Goal: Information Seeking & Learning: Find specific fact

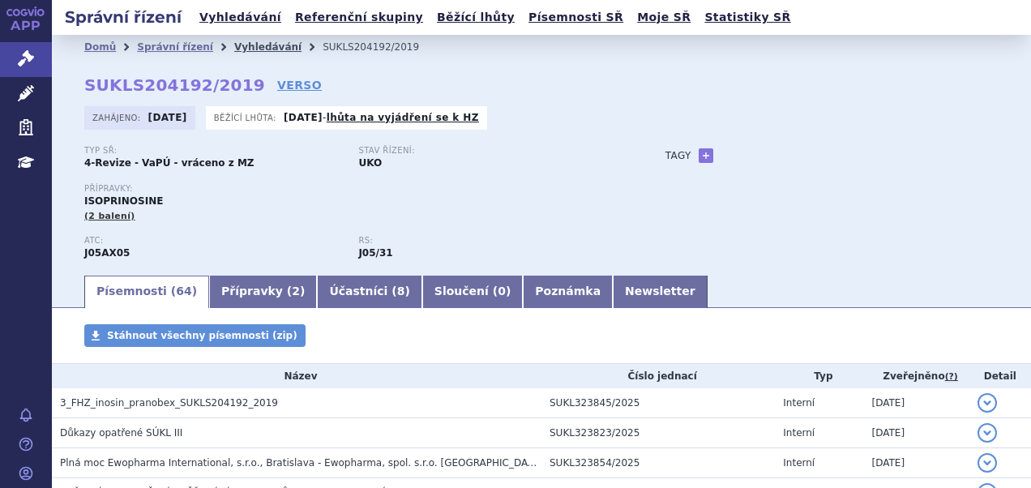
click at [238, 46] on link "Vyhledávání" at bounding box center [267, 46] width 67 height 11
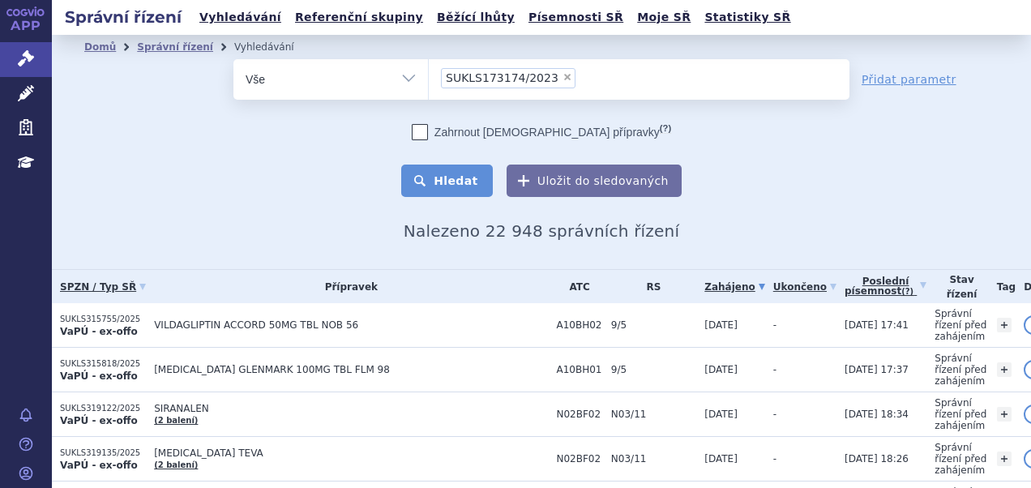
click at [443, 184] on button "Hledat" at bounding box center [447, 180] width 92 height 32
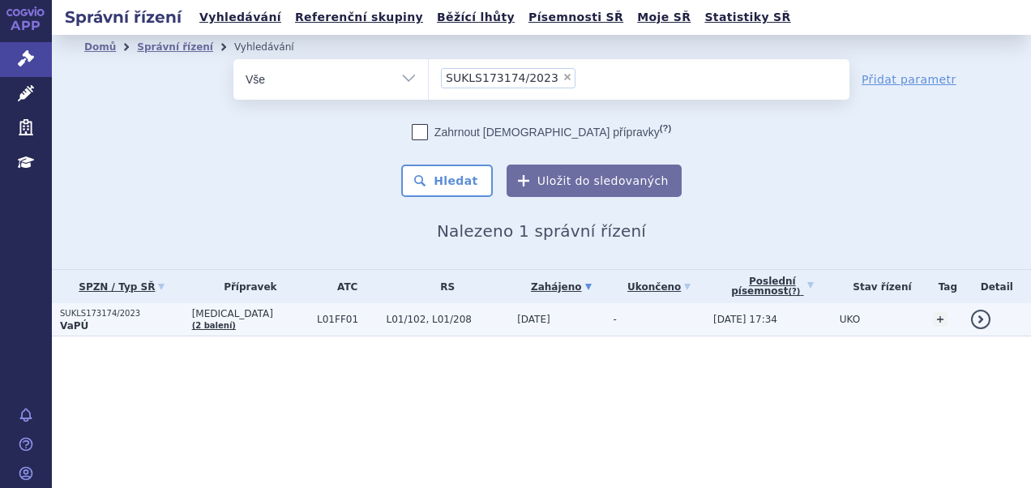
click at [392, 314] on span "L01/102, L01/208" at bounding box center [447, 319] width 123 height 11
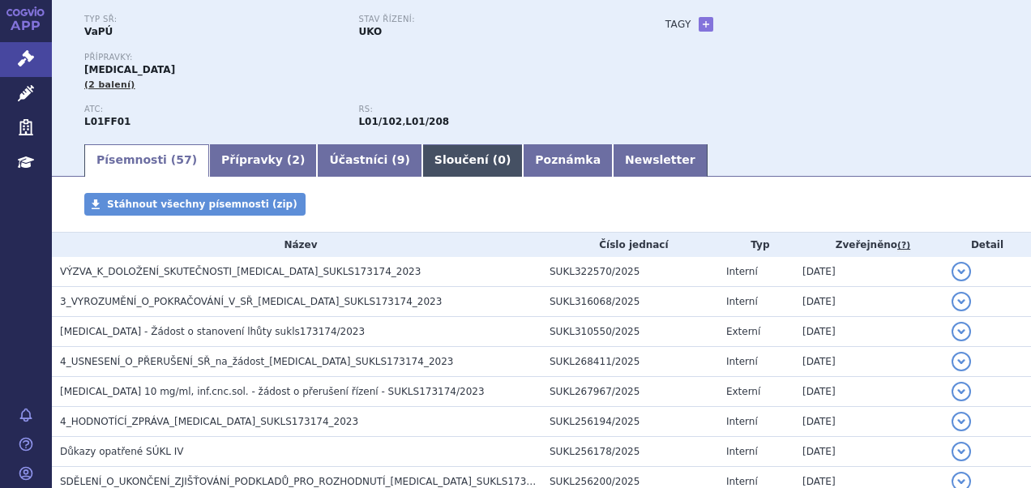
scroll to position [324, 0]
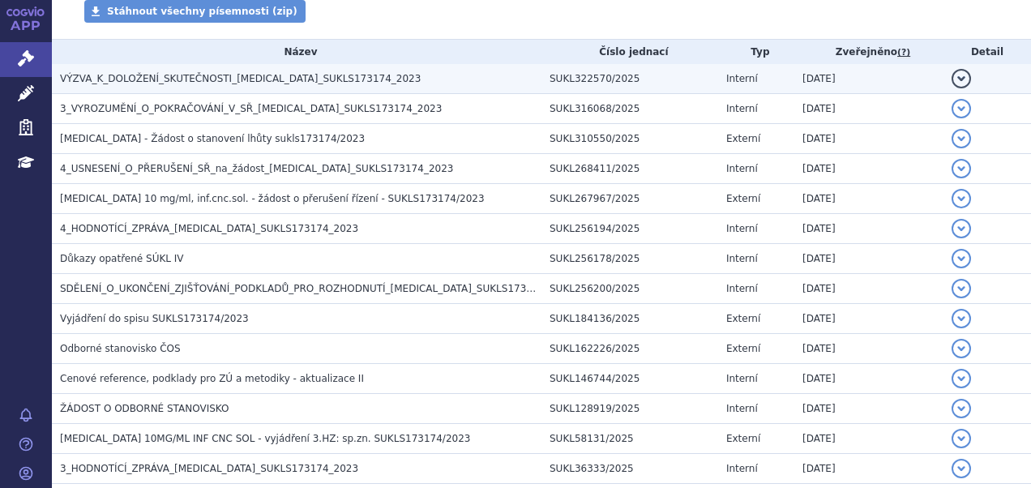
click at [217, 81] on span "VÝZVA_K_DOLOŽENÍ_SKUTEČNOSTI_OPDIVO_SUKLS173174_2023" at bounding box center [240, 78] width 361 height 11
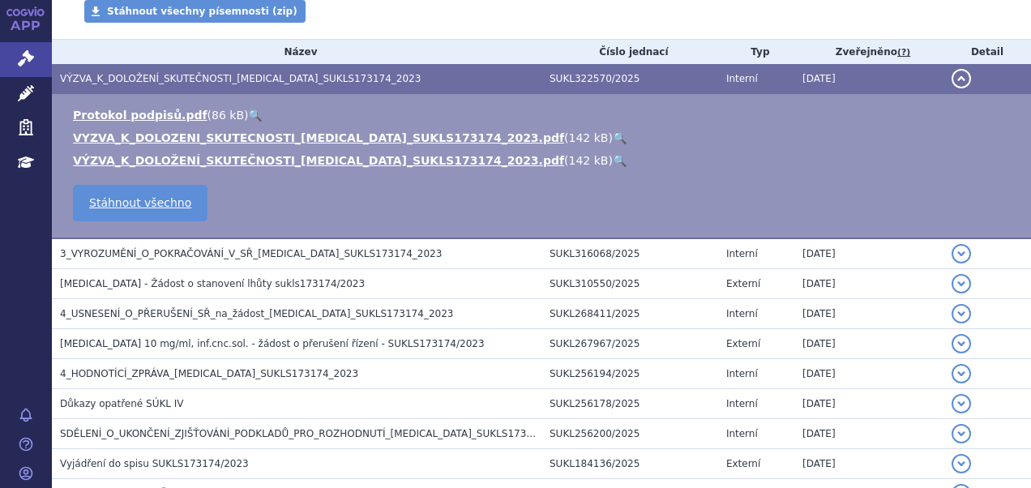
click at [612, 136] on link "🔍" at bounding box center [619, 137] width 14 height 13
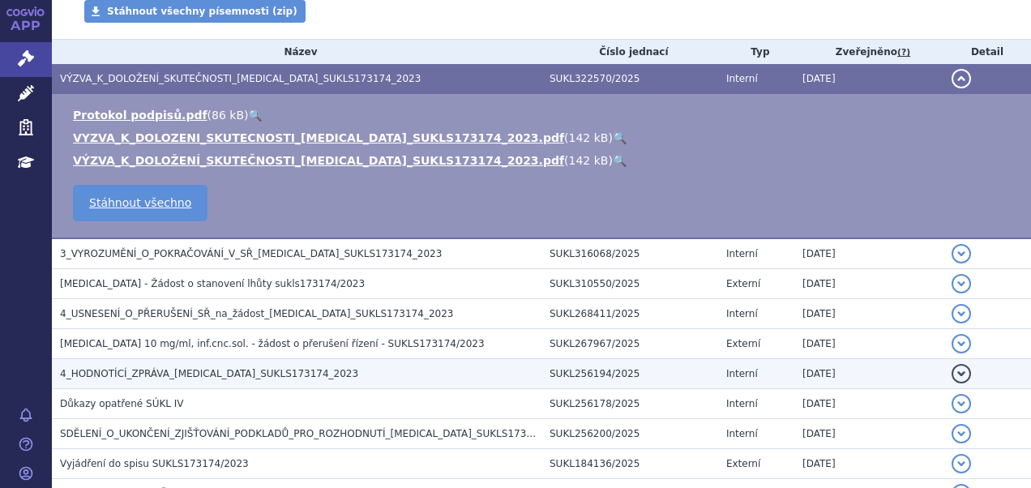
click at [99, 371] on span "4_HODNOTÍCÍ_ZPRÁVA_OPDIVO_SUKLS173174_2023" at bounding box center [209, 373] width 298 height 11
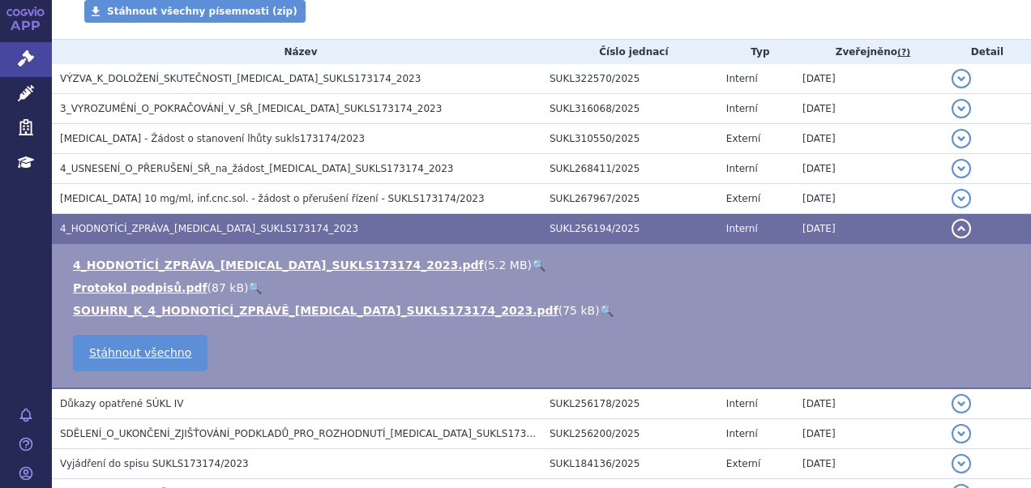
click at [531, 262] on link "🔍" at bounding box center [538, 264] width 14 height 13
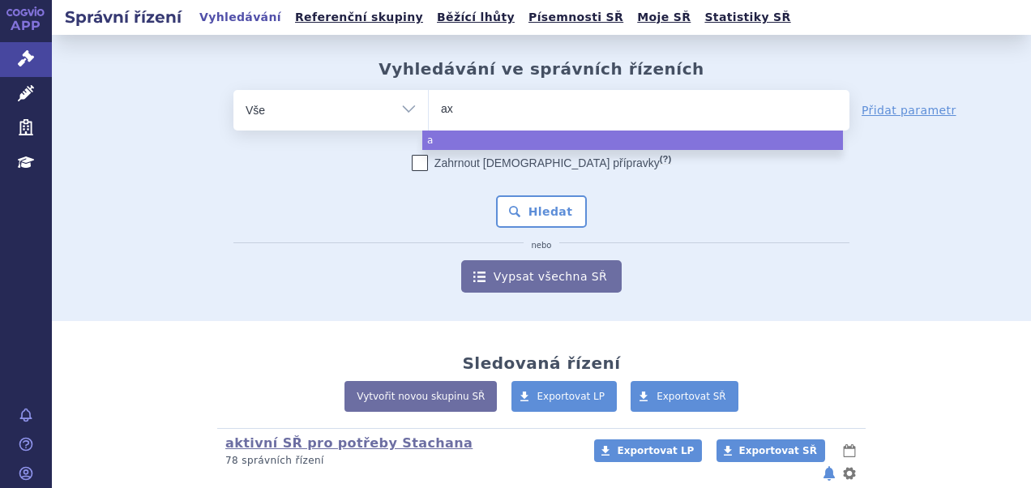
type input "axi"
type input "axiti"
type input "axitin"
type input "axitino"
type input "axitin"
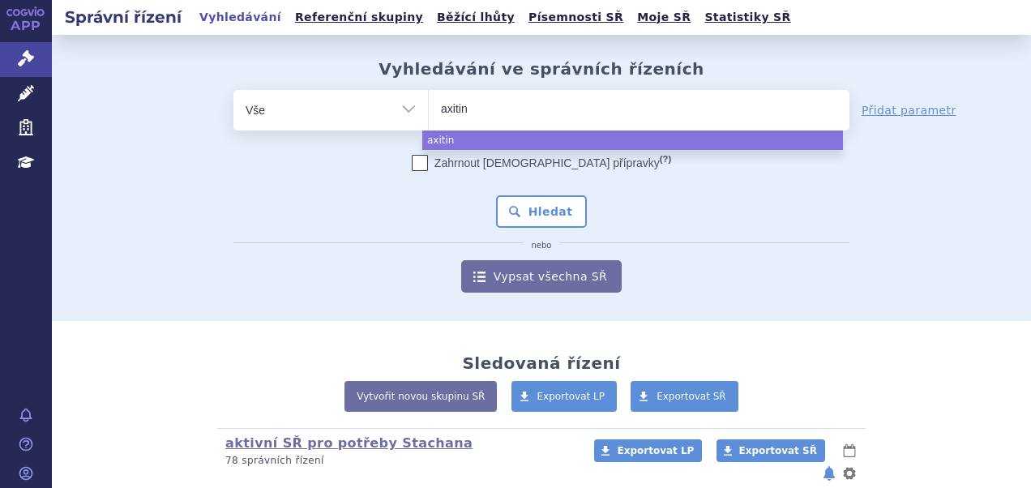
type input "axitini"
type input "axitinib"
type input "axitinib a"
type input "axitinib acco"
type input "axitinib accor"
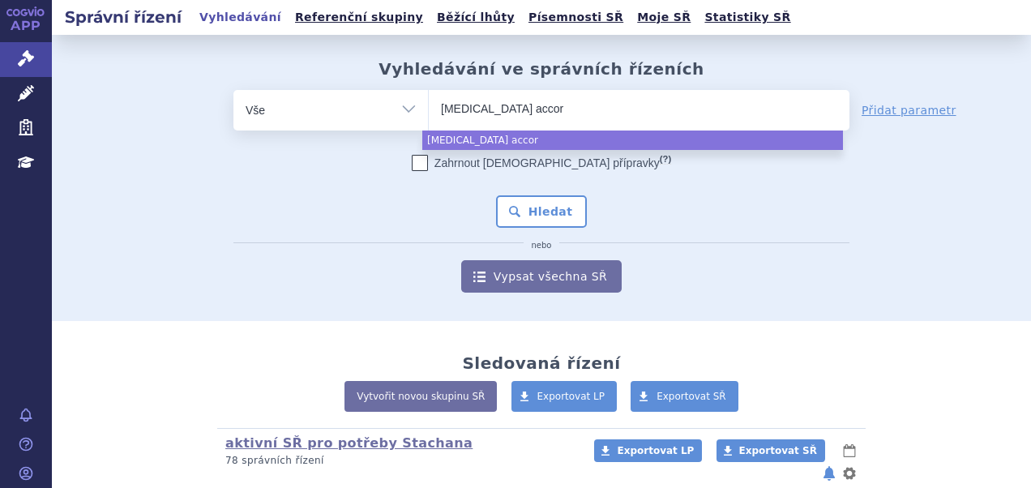
type input "axitinib acco"
type input "axitinib accor"
type input "[MEDICAL_DATA] accord"
select select "[MEDICAL_DATA] accord"
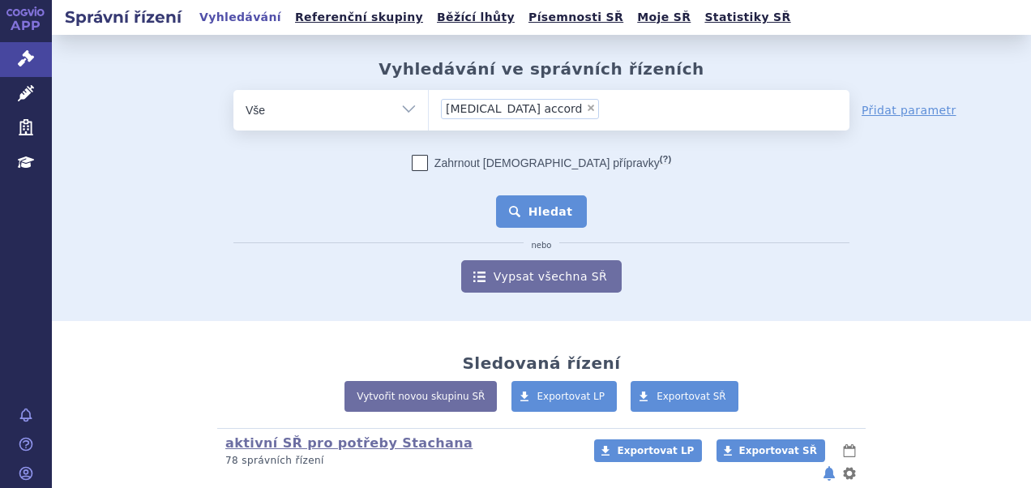
click at [508, 205] on button "Hledat" at bounding box center [542, 211] width 92 height 32
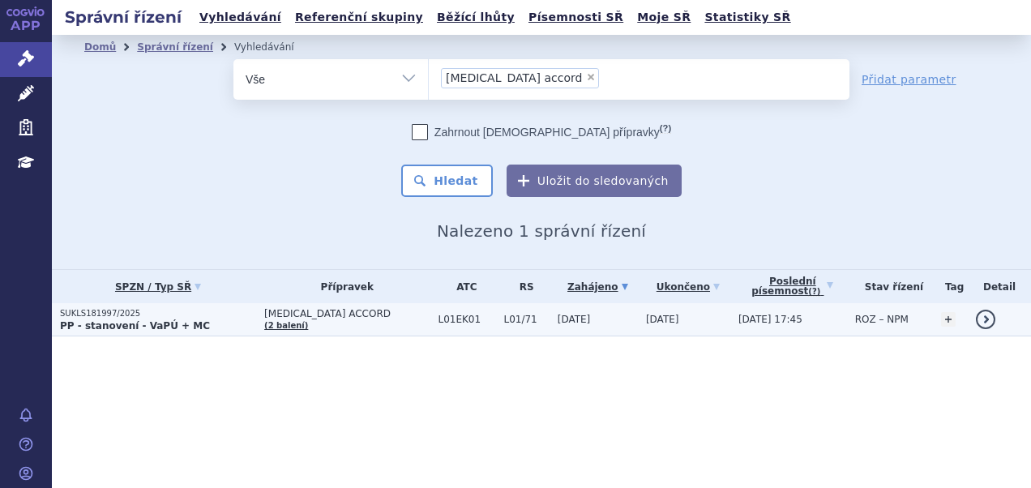
click at [503, 314] on span "L01/71" at bounding box center [525, 319] width 45 height 11
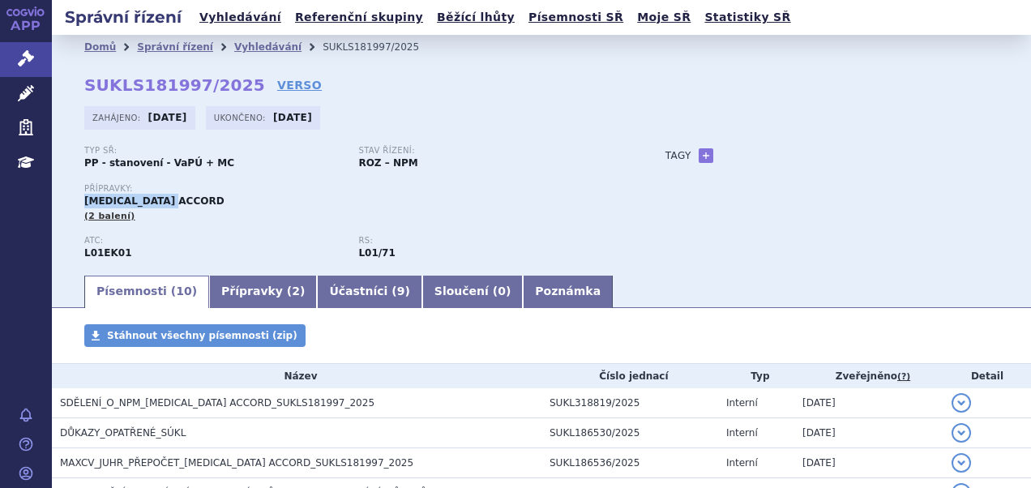
drag, startPoint x: 139, startPoint y: 203, endPoint x: 66, endPoint y: 201, distance: 73.8
click at [66, 201] on div "Domů Správní řízení Vyhledávání SUKLS181997/2025 SUKLS181997/2025 VERSO Zahájen…" at bounding box center [541, 166] width 979 height 214
copy span "[MEDICAL_DATA] ACCORD"
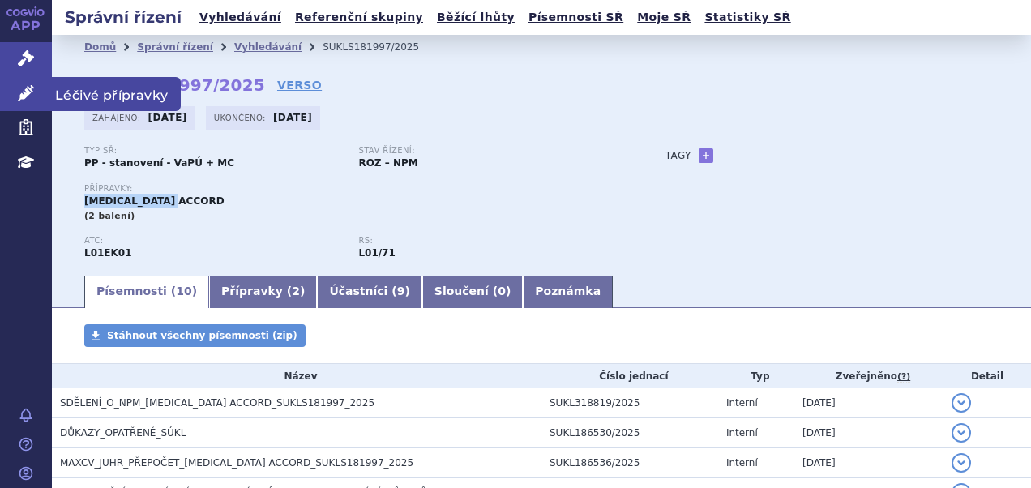
click at [28, 100] on icon at bounding box center [26, 93] width 16 height 16
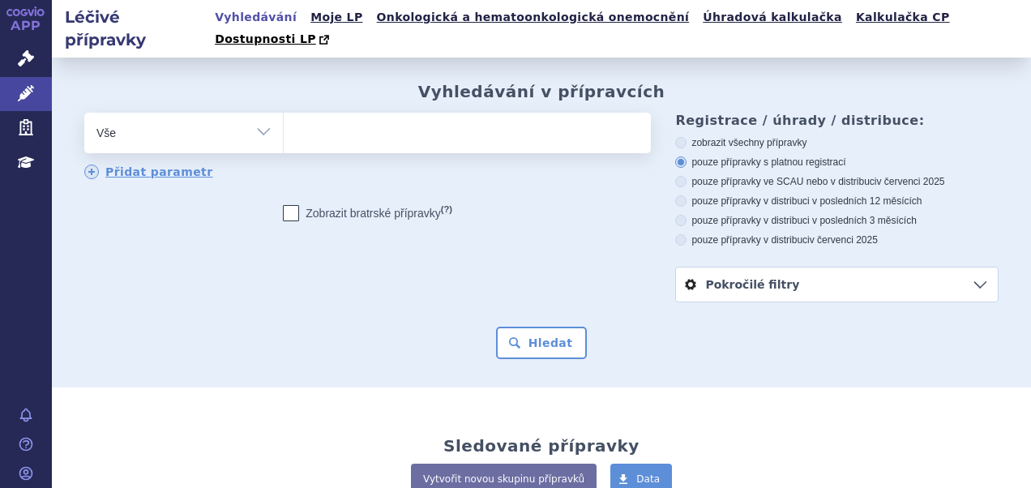
click at [300, 121] on input "search" at bounding box center [300, 131] width 9 height 20
paste input "[MEDICAL_DATA] ACCORD"
type input "[MEDICAL_DATA] ACCORD"
select select "[MEDICAL_DATA] ACCORD"
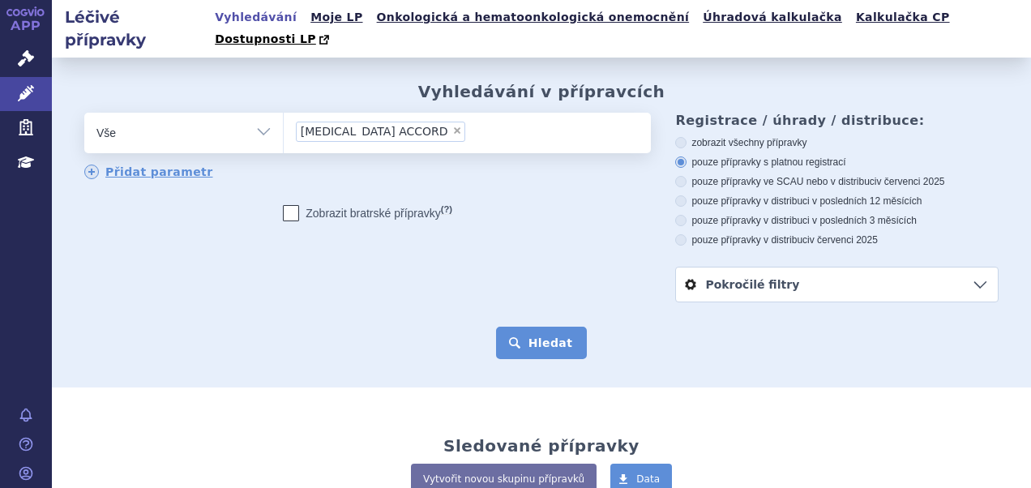
click at [529, 328] on button "Hledat" at bounding box center [542, 342] width 92 height 32
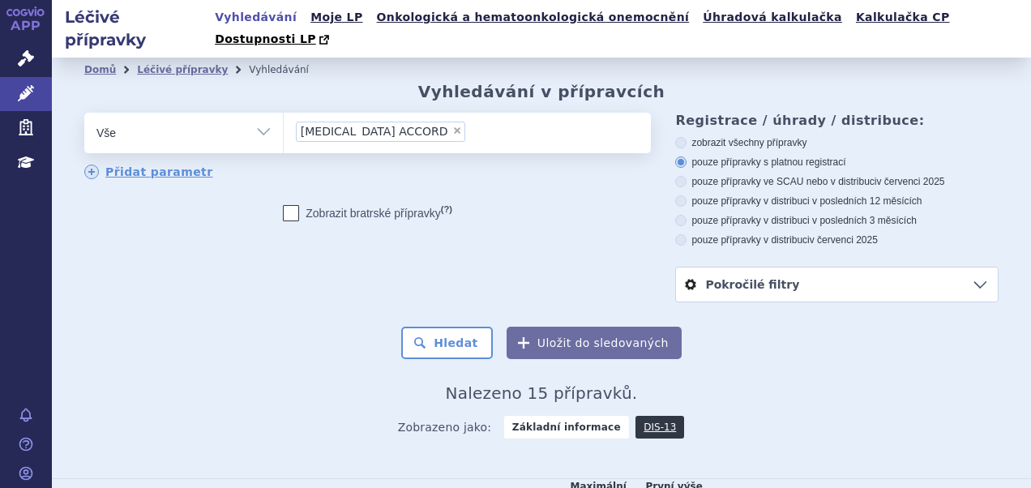
scroll to position [486, 0]
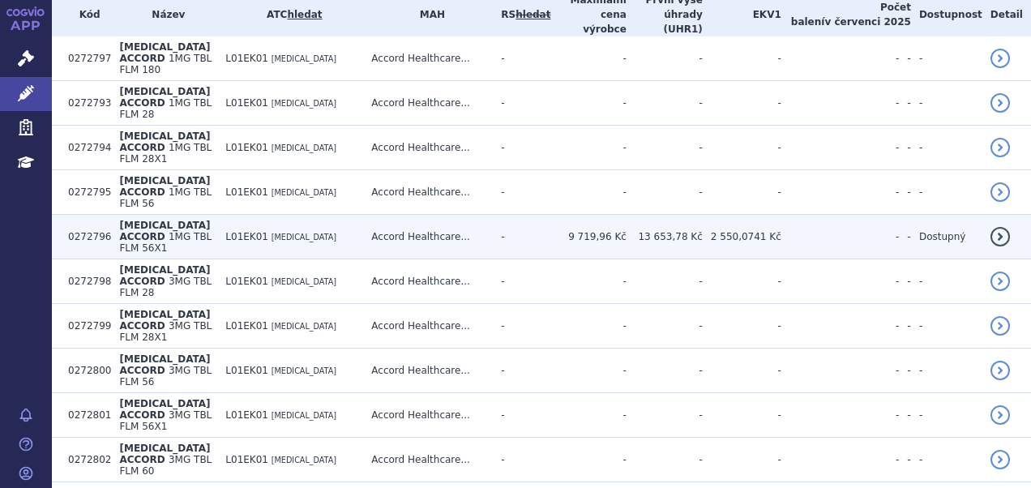
click at [556, 215] on td "9 719,96 Kč" at bounding box center [587, 237] width 75 height 45
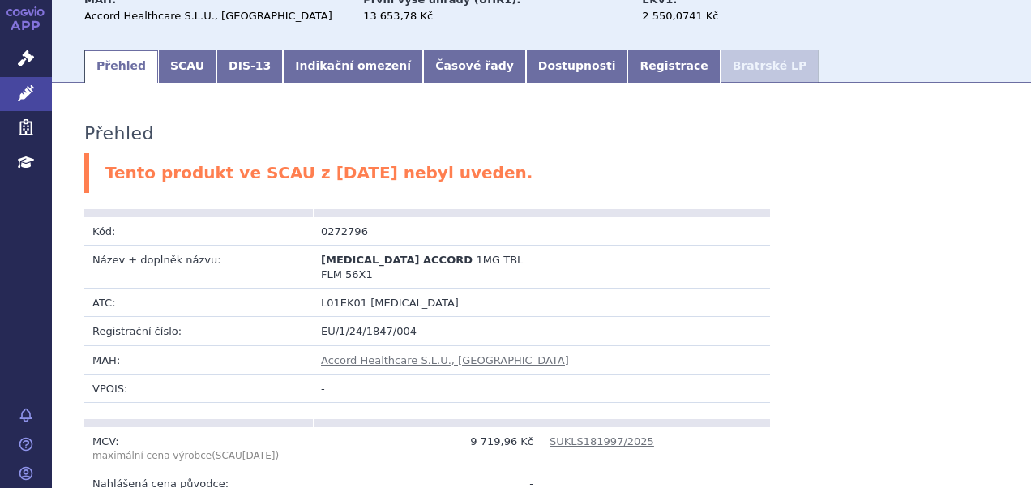
scroll to position [66, 0]
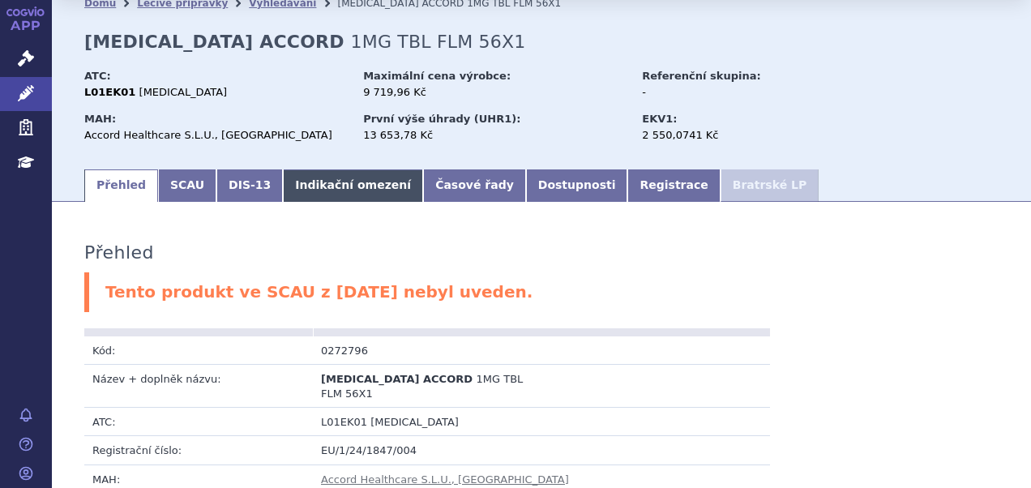
click at [319, 173] on link "Indikační omezení" at bounding box center [353, 185] width 140 height 32
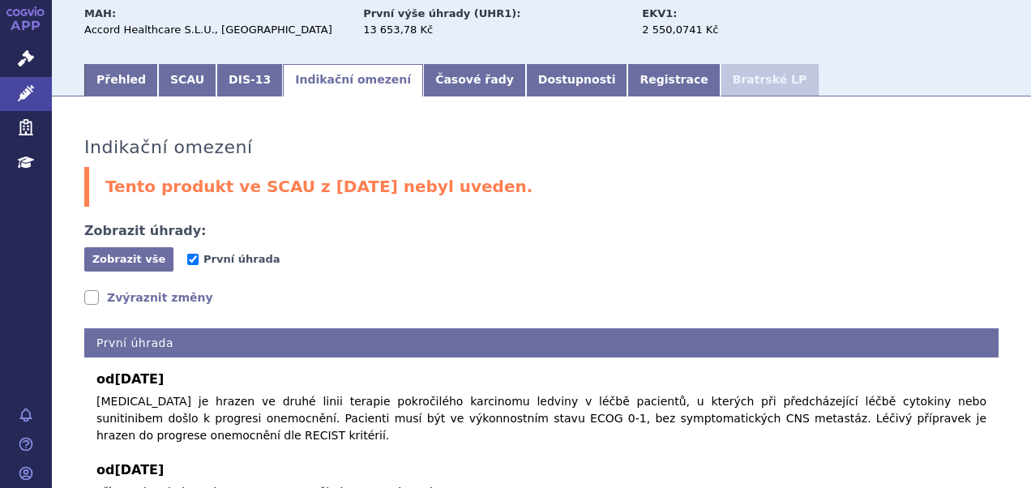
scroll to position [261, 0]
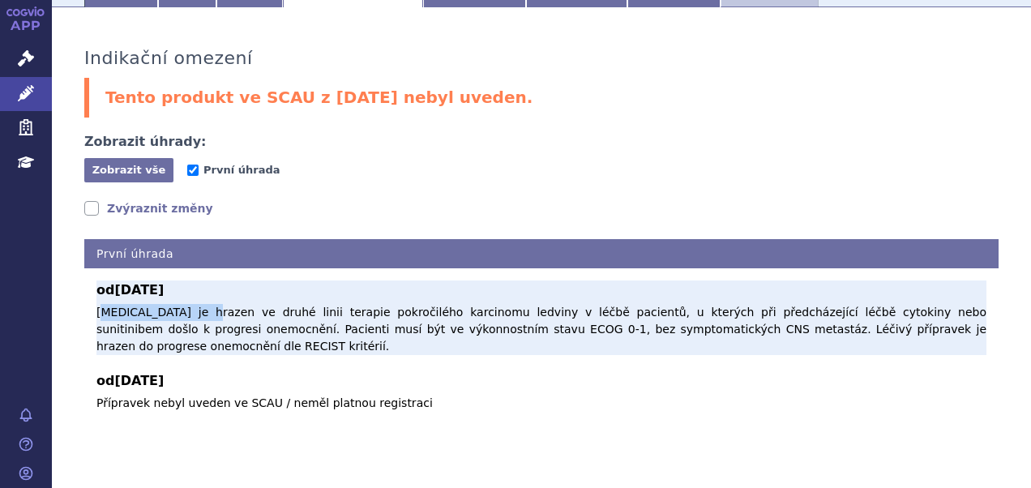
drag, startPoint x: 102, startPoint y: 291, endPoint x: 191, endPoint y: 292, distance: 89.1
click at [191, 304] on p "Axitinib je hrazen ve druhé linii terapie pokročilého karcinomu ledviny v léčbě…" at bounding box center [541, 329] width 890 height 51
click at [192, 304] on p "Axitinib je hrazen ve druhé linii terapie pokročilého karcinomu ledviny v léčbě…" at bounding box center [541, 329] width 890 height 51
click at [99, 304] on p "Axitinib je hrazen ve druhé linii terapie pokročilého karcinomu ledviny v léčbě…" at bounding box center [541, 329] width 890 height 51
drag, startPoint x: 96, startPoint y: 292, endPoint x: 343, endPoint y: 289, distance: 247.1
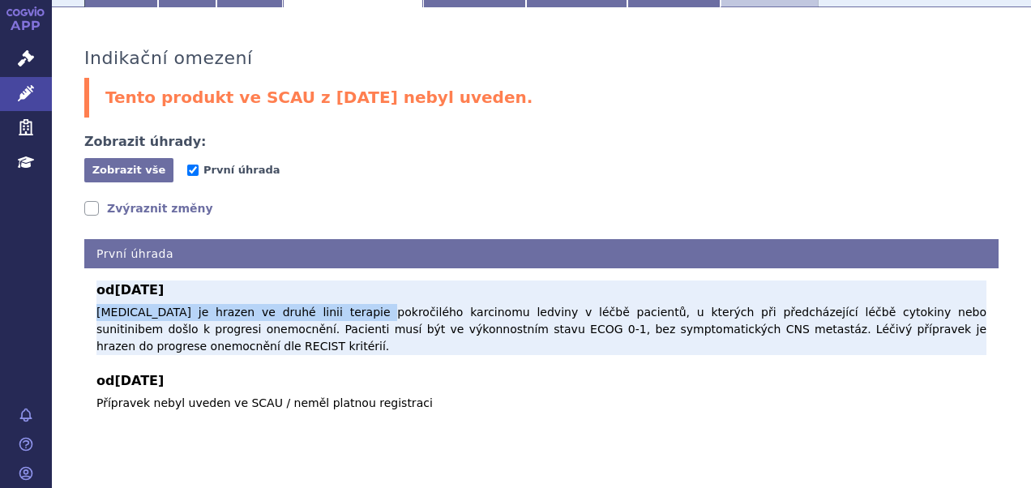
click at [343, 289] on div "od 01.08.2025 Axitinib je hrazen ve druhé linii terapie pokročilého karcinomu l…" at bounding box center [541, 339] width 914 height 143
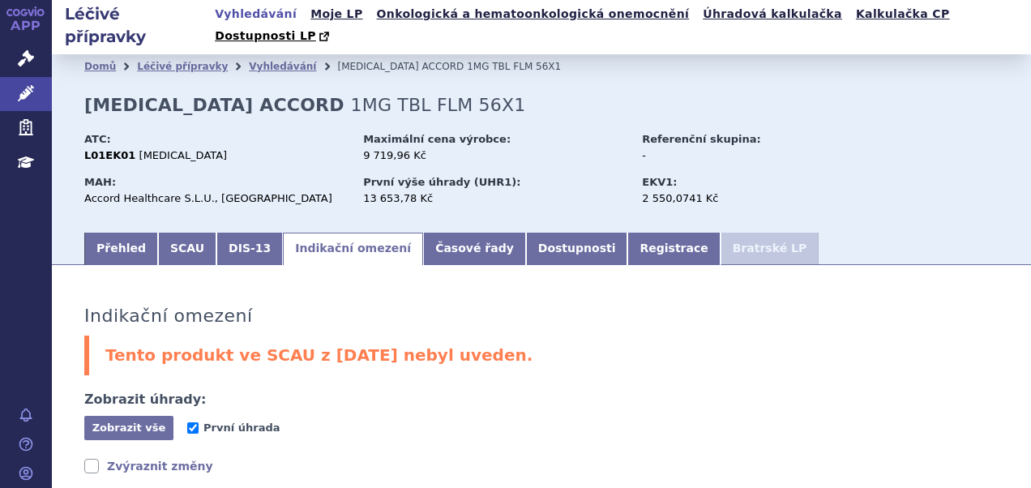
scroll to position [0, 0]
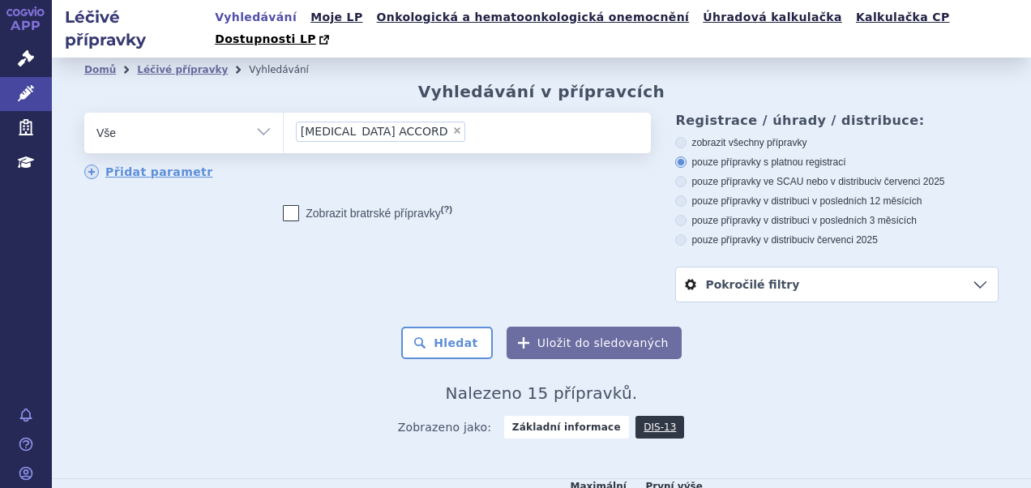
scroll to position [558, 0]
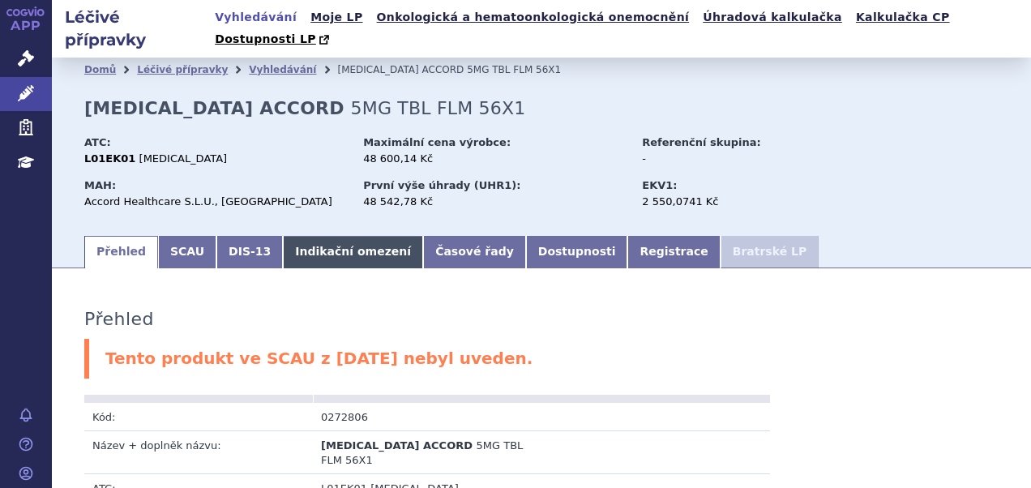
click at [311, 236] on link "Indikační omezení" at bounding box center [353, 252] width 140 height 32
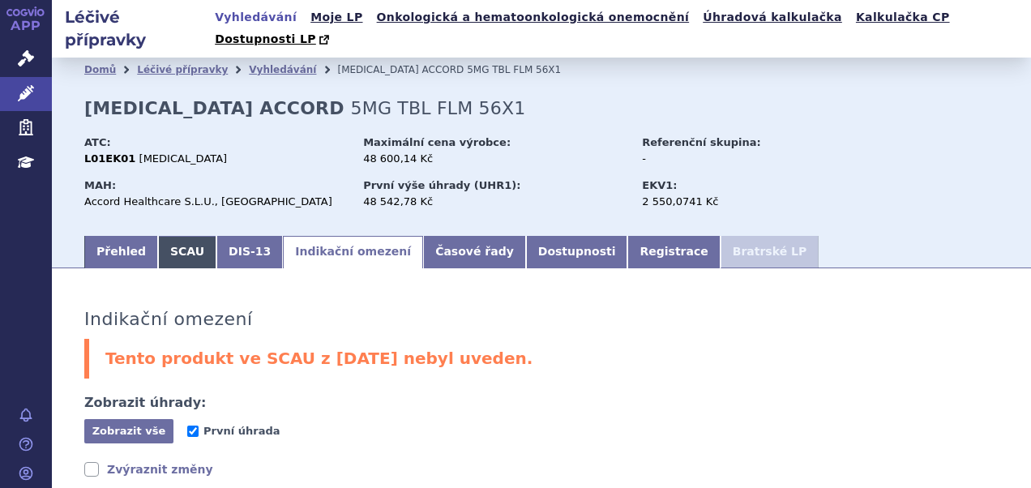
click at [160, 236] on link "SCAU" at bounding box center [187, 252] width 58 height 32
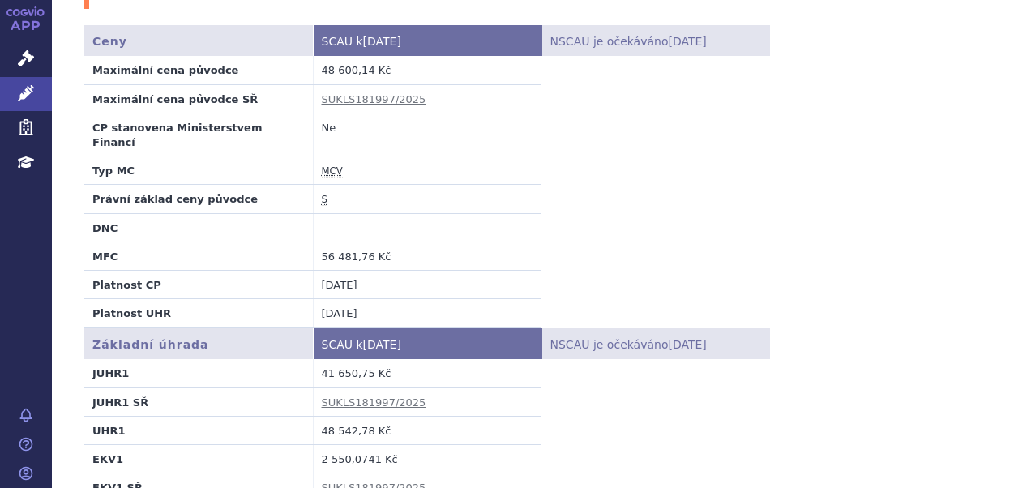
scroll to position [567, 0]
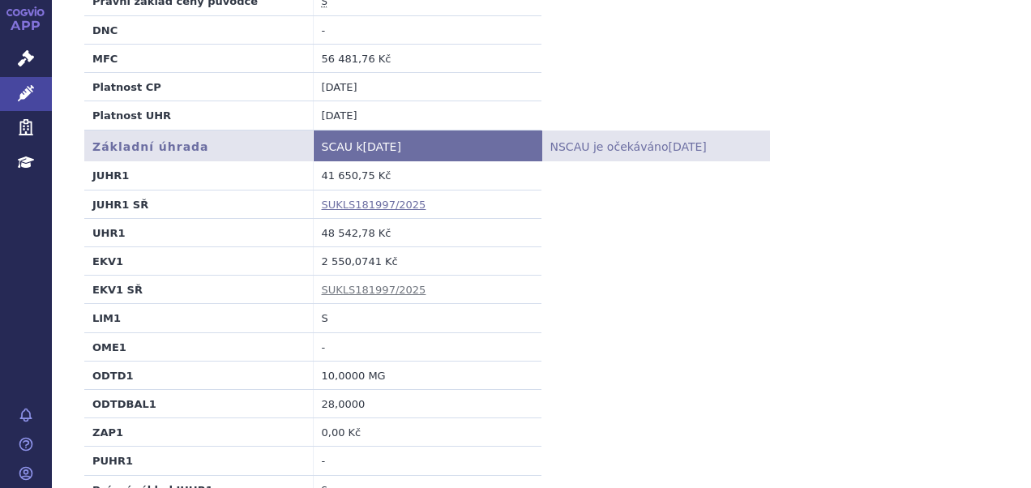
click at [361, 198] on link "SUKLS181997/2025" at bounding box center [374, 204] width 105 height 12
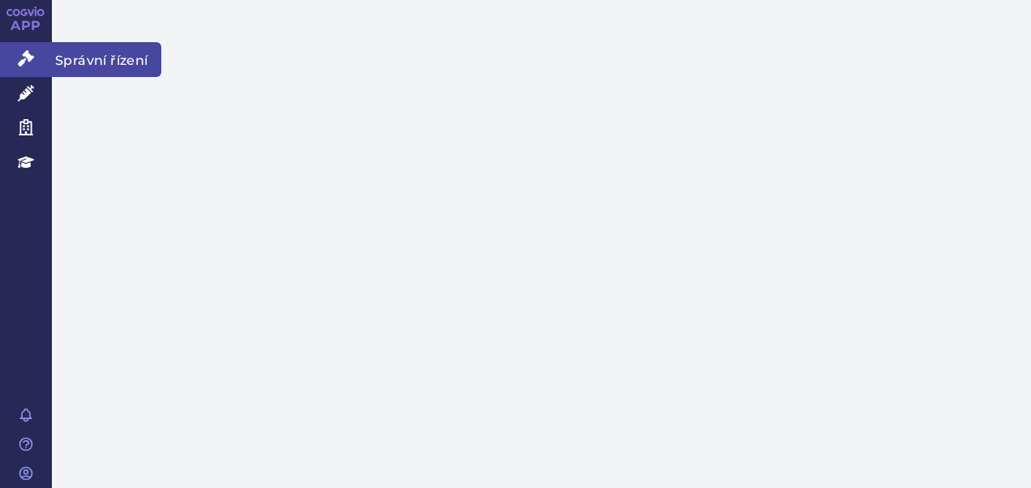
click at [28, 55] on icon at bounding box center [26, 58] width 16 height 16
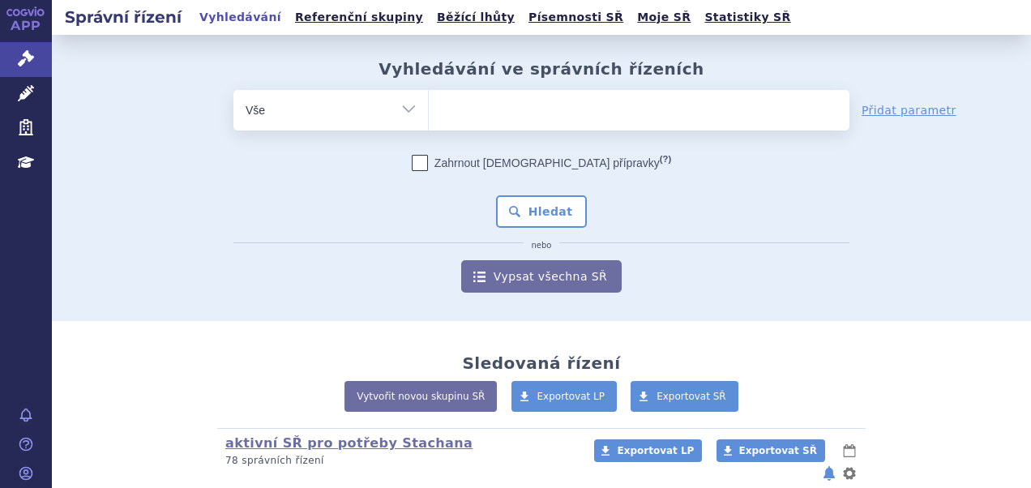
click at [441, 109] on input "search" at bounding box center [445, 108] width 9 height 20
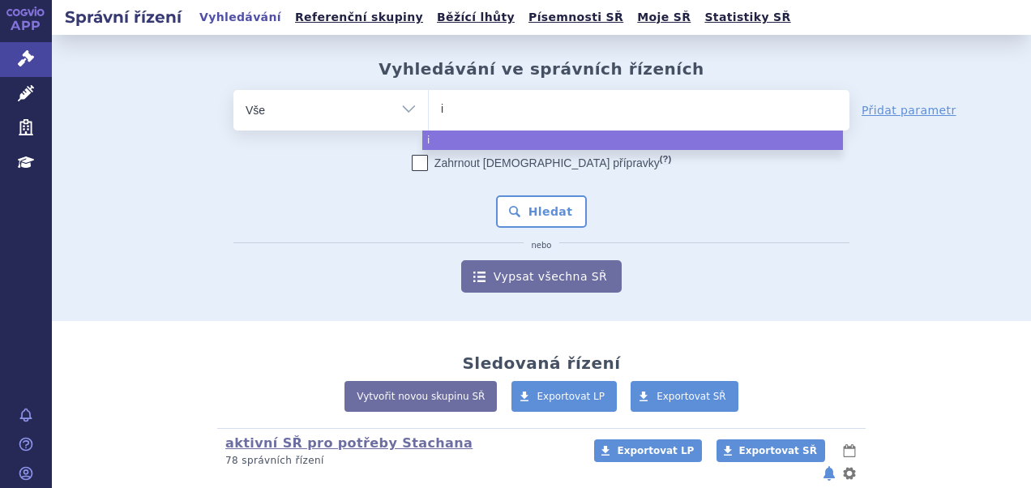
type input "in"
type input "inly"
type input "inlyt"
type input "inlyta"
select select "inlyta"
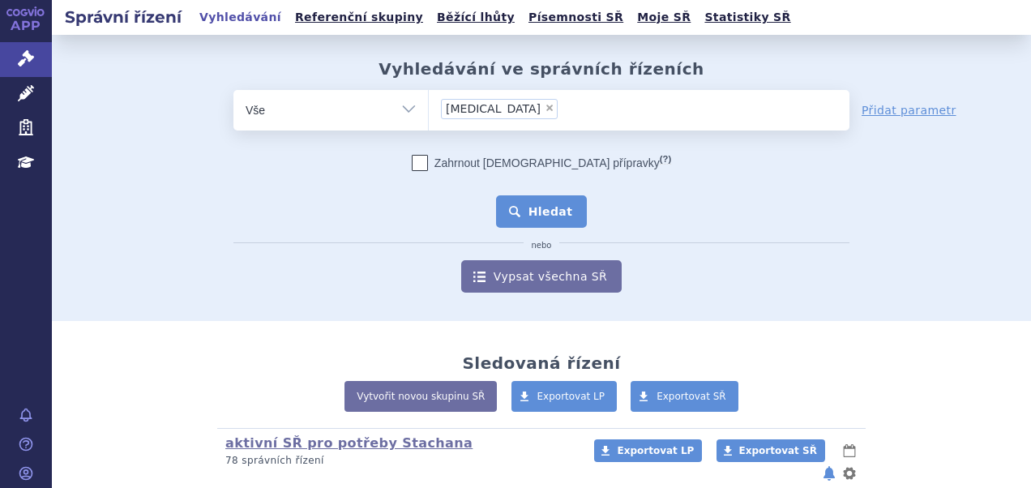
click at [556, 211] on button "Hledat" at bounding box center [542, 211] width 92 height 32
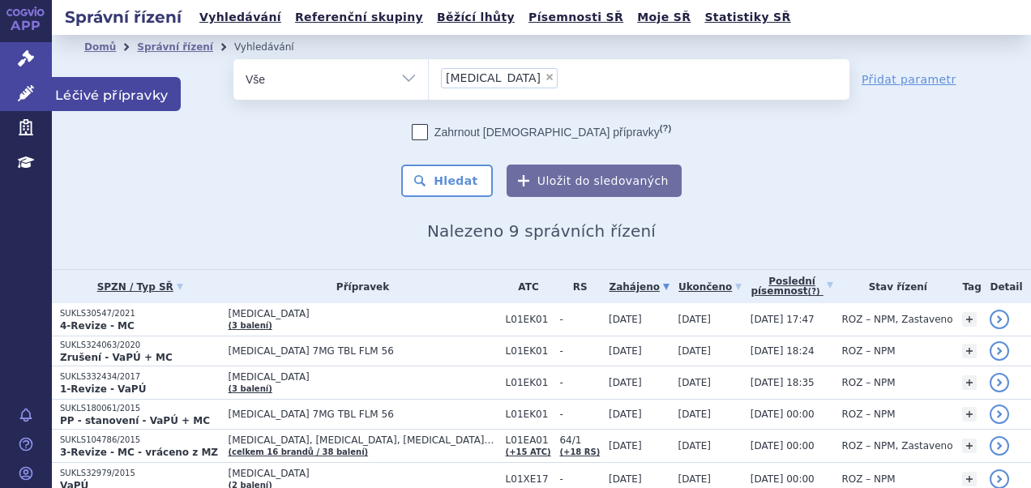
click at [22, 100] on icon at bounding box center [26, 93] width 16 height 16
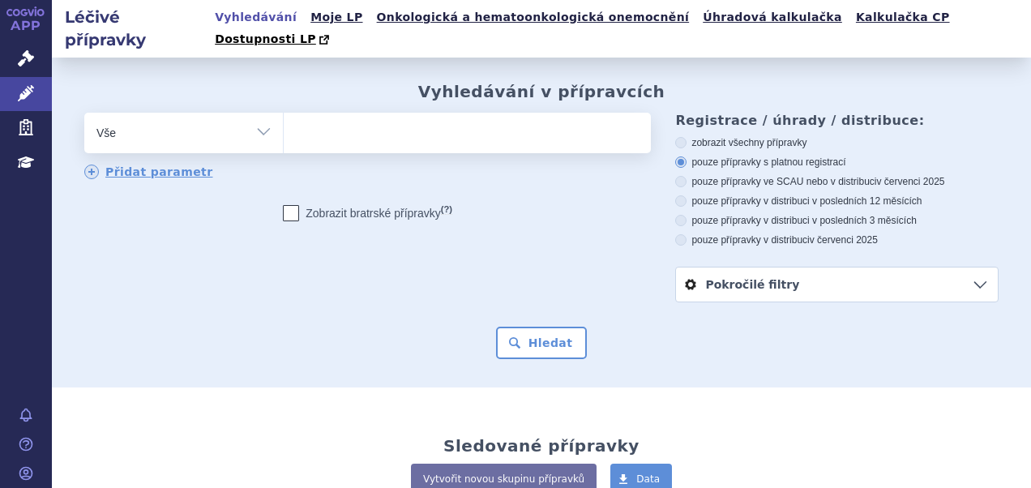
click at [420, 113] on ul at bounding box center [465, 130] width 363 height 34
click at [284, 112] on select at bounding box center [283, 132] width 1 height 41
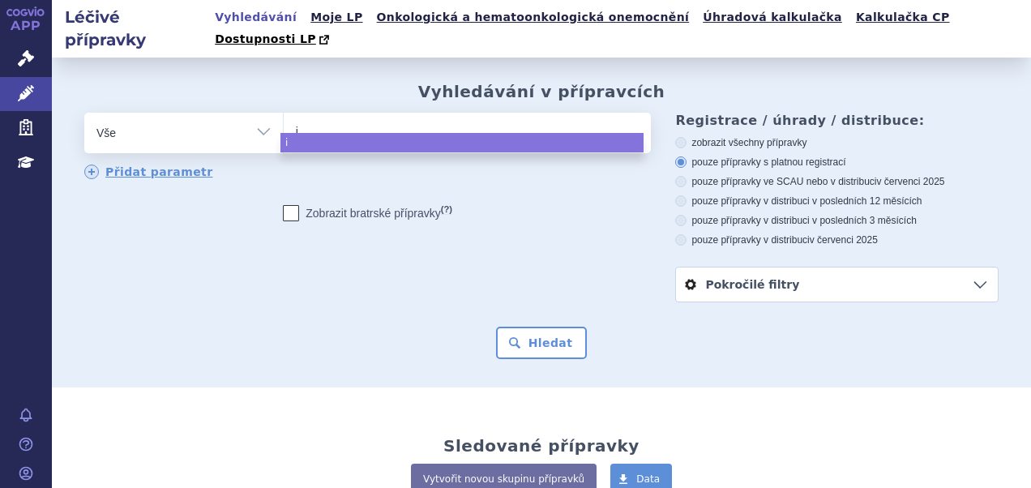
type input "in"
type input "inl"
type input "inlta"
type input "inl"
type input "in"
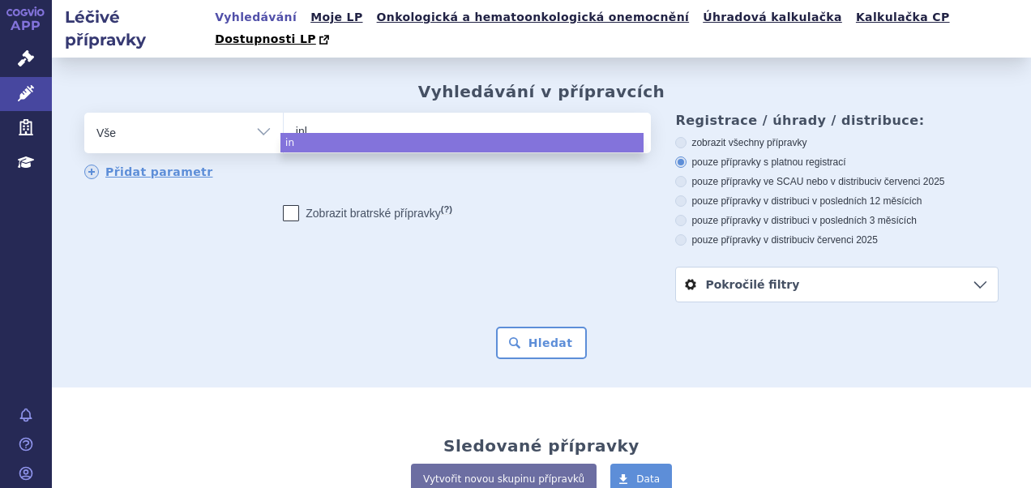
type input "inly"
type input "inlyt"
type input "inlyta"
select select "inlyta"
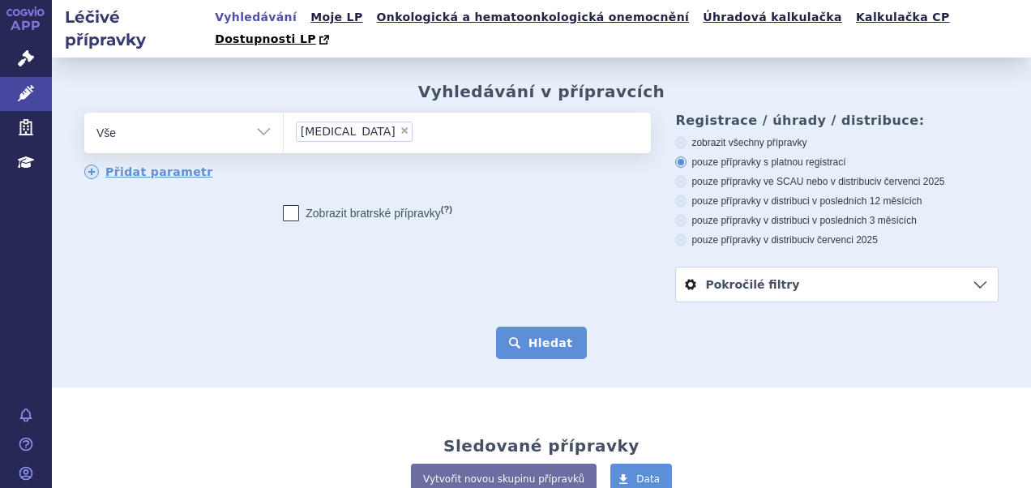
click at [514, 326] on button "Hledat" at bounding box center [542, 342] width 92 height 32
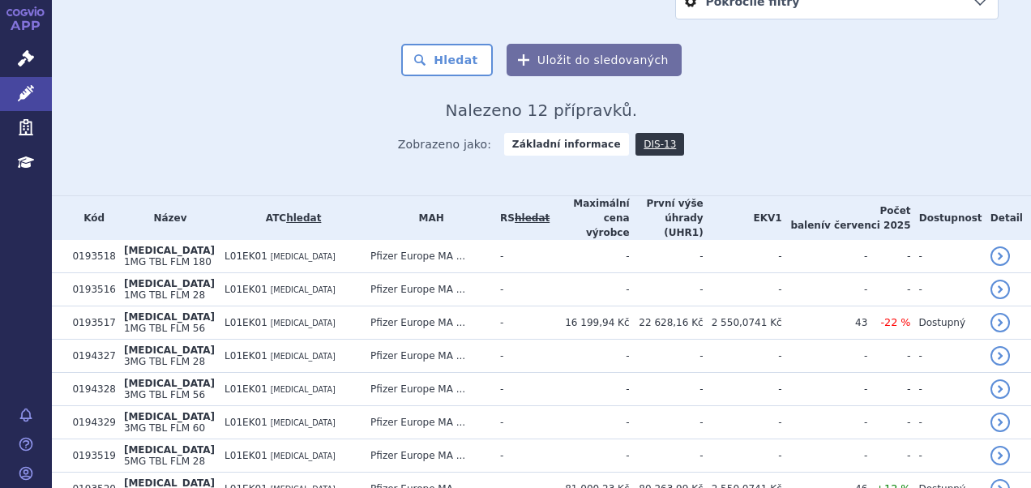
scroll to position [459, 0]
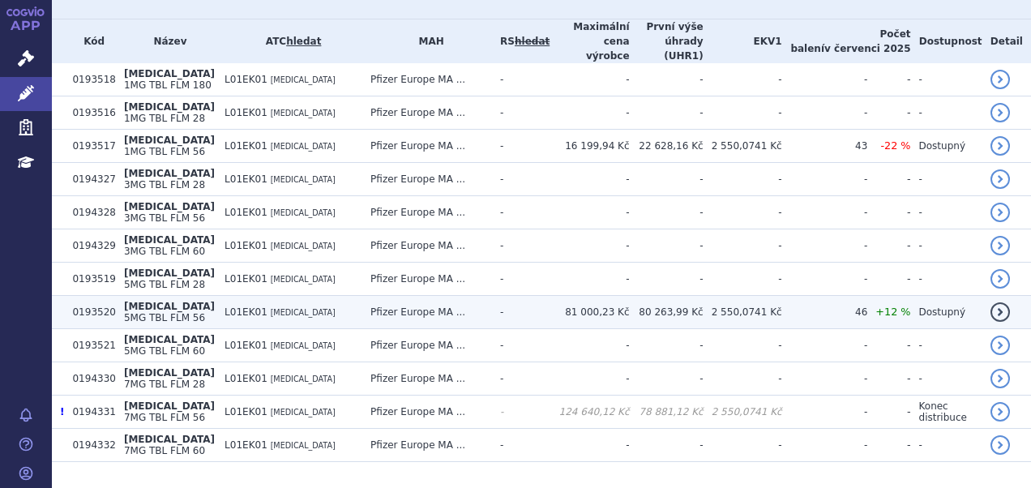
click at [555, 296] on td "81 000,23 Kč" at bounding box center [588, 312] width 79 height 33
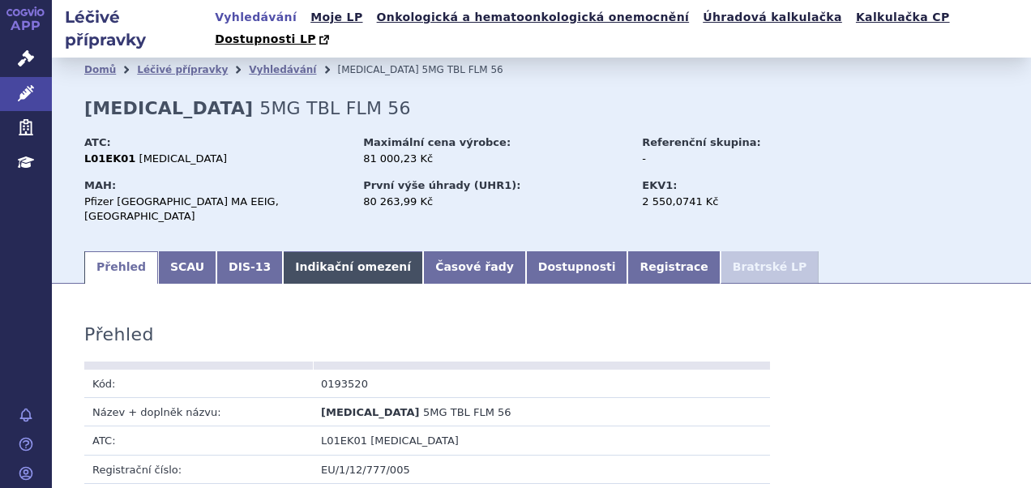
click at [316, 251] on link "Indikační omezení" at bounding box center [353, 267] width 140 height 32
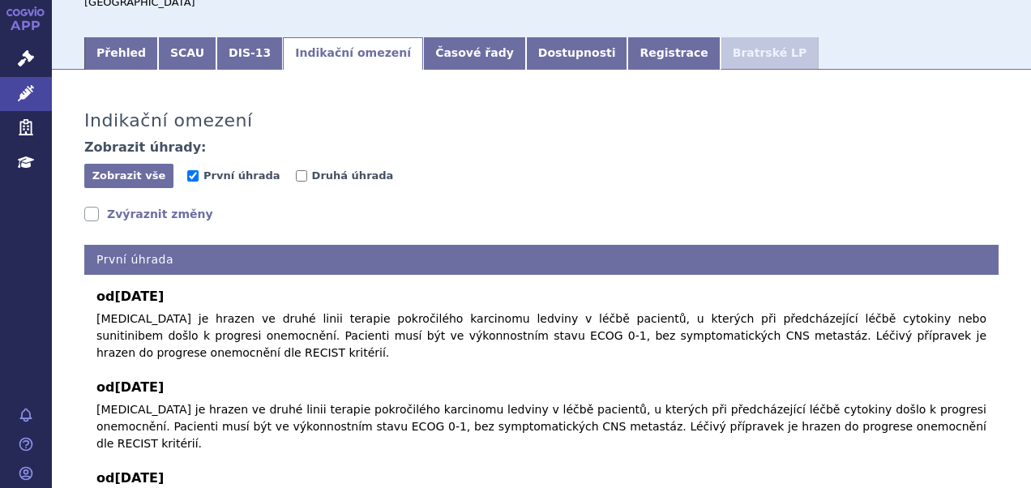
scroll to position [60, 0]
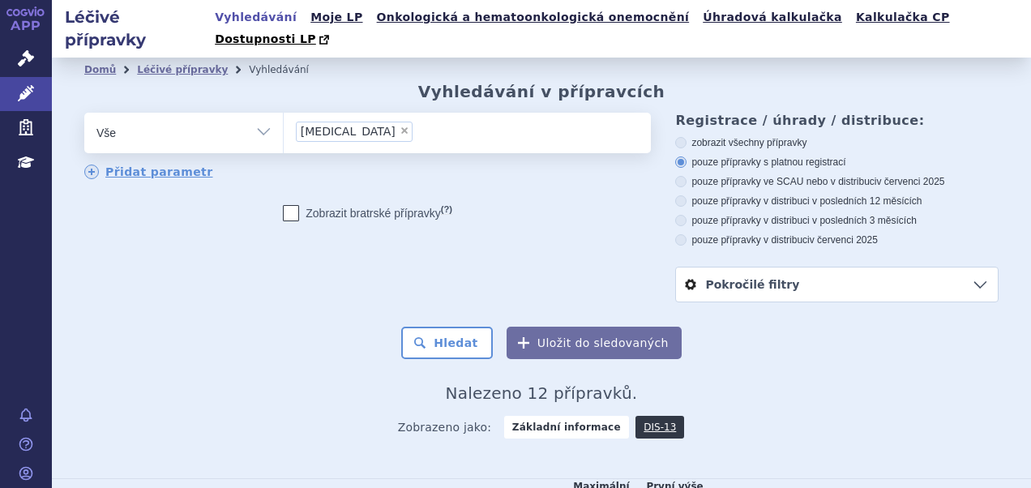
click at [399, 126] on span "×" at bounding box center [404, 131] width 10 height 10
click at [284, 112] on select "inlyta" at bounding box center [283, 132] width 1 height 41
select select
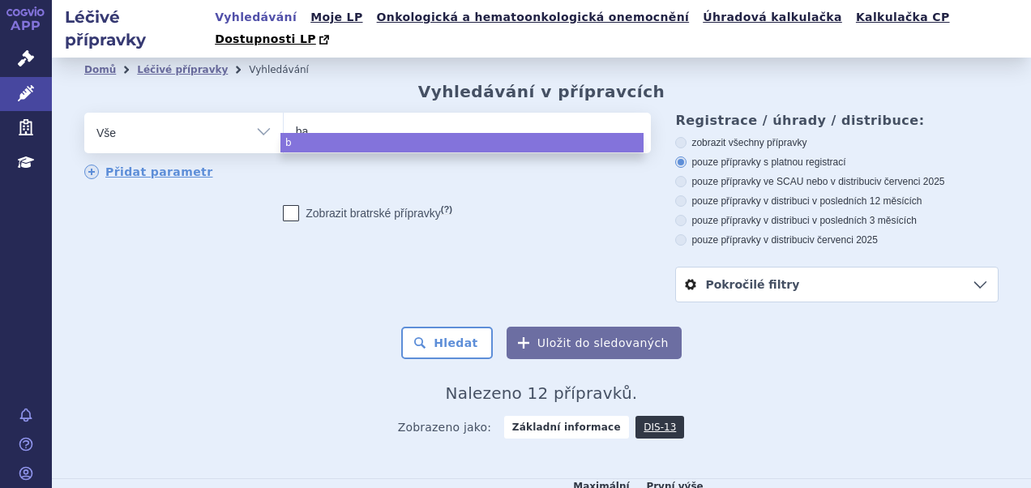
type input "bav"
type input "baven"
type input "bavenci"
type input "bavencio"
select select "bavencio"
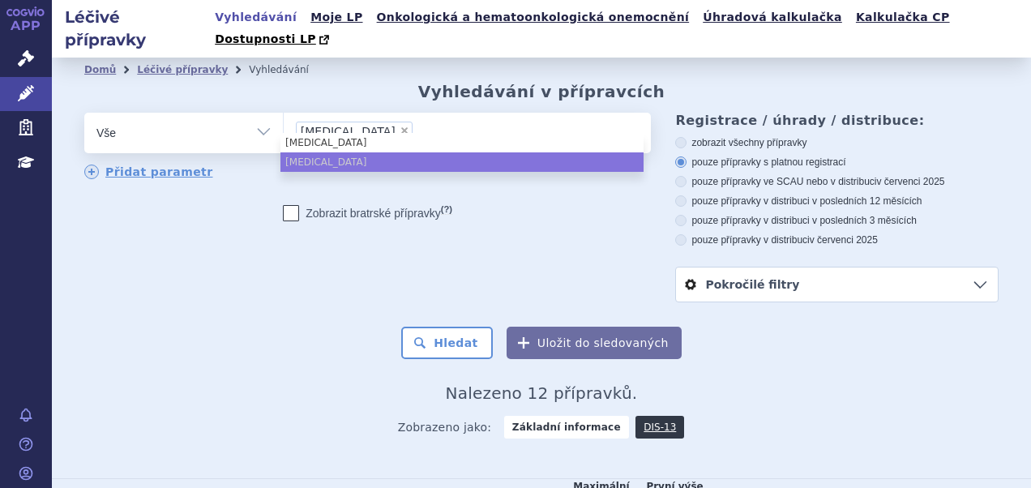
click at [338, 164] on ul "inlyta bavencio" at bounding box center [461, 152] width 363 height 39
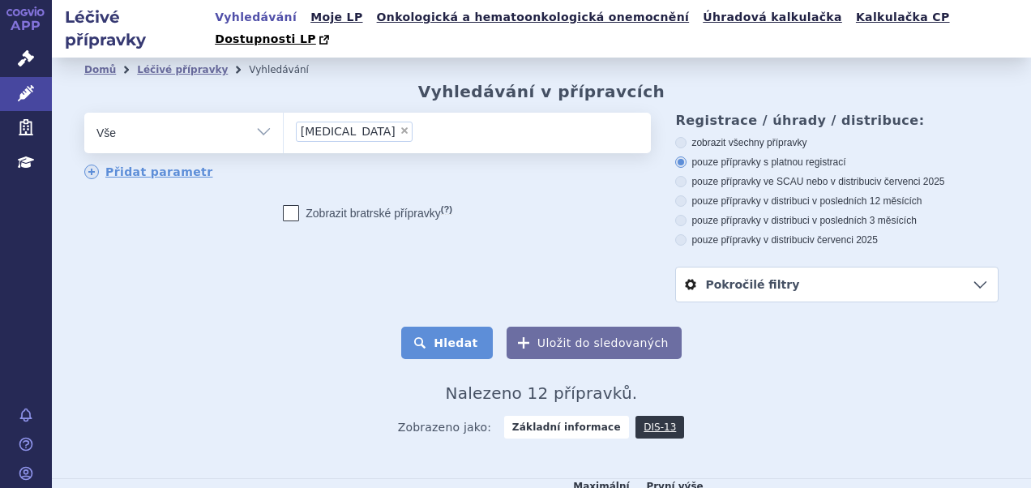
click at [450, 326] on button "Hledat" at bounding box center [447, 342] width 92 height 32
click at [427, 326] on button "Hledat" at bounding box center [447, 342] width 92 height 32
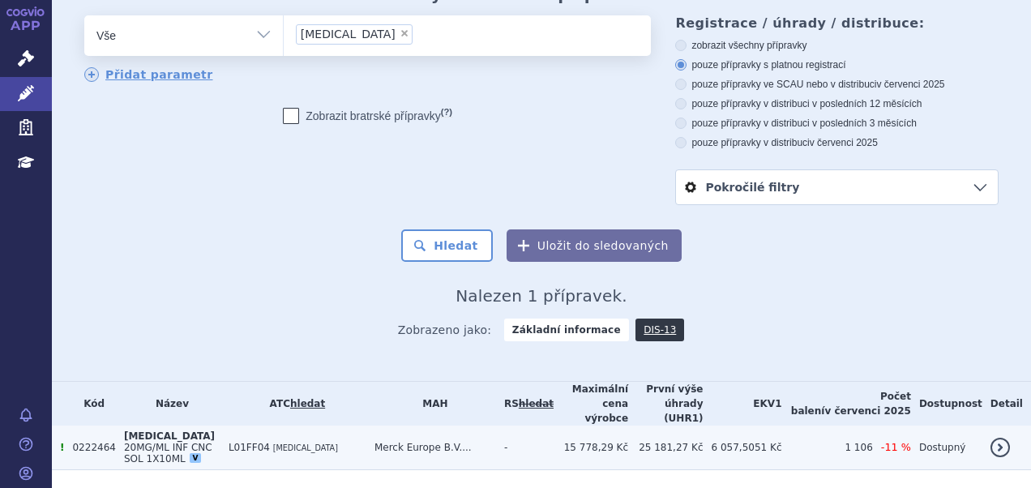
click at [335, 425] on td "L01FF04 [MEDICAL_DATA]" at bounding box center [293, 447] width 146 height 45
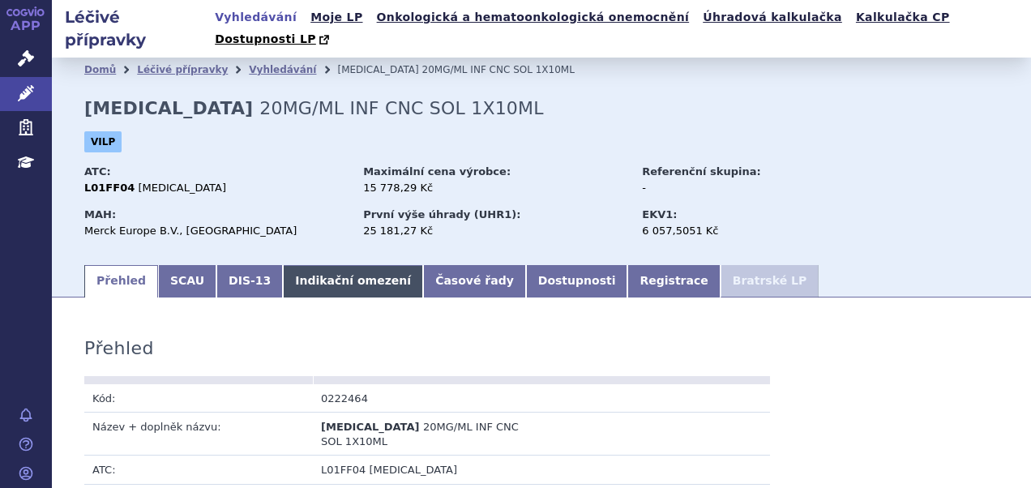
click at [311, 265] on link "Indikační omezení" at bounding box center [353, 281] width 140 height 32
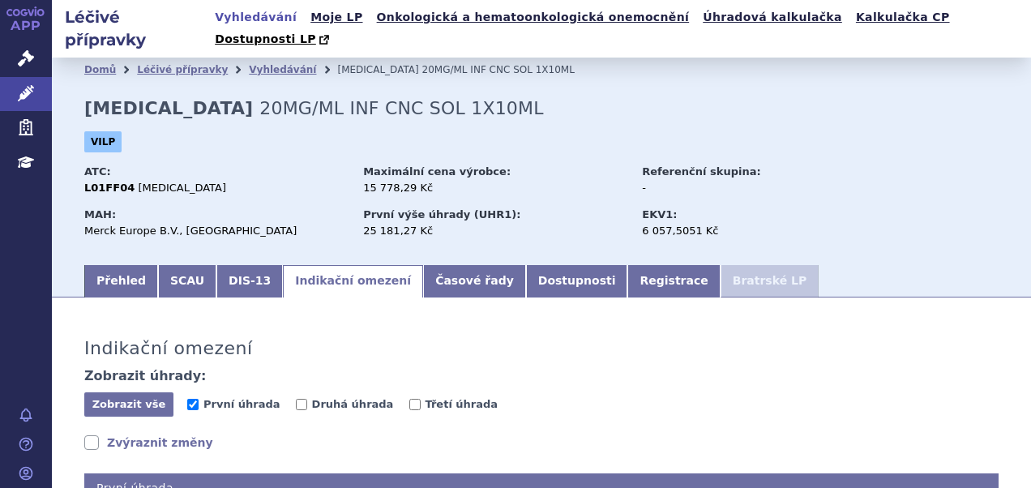
scroll to position [405, 0]
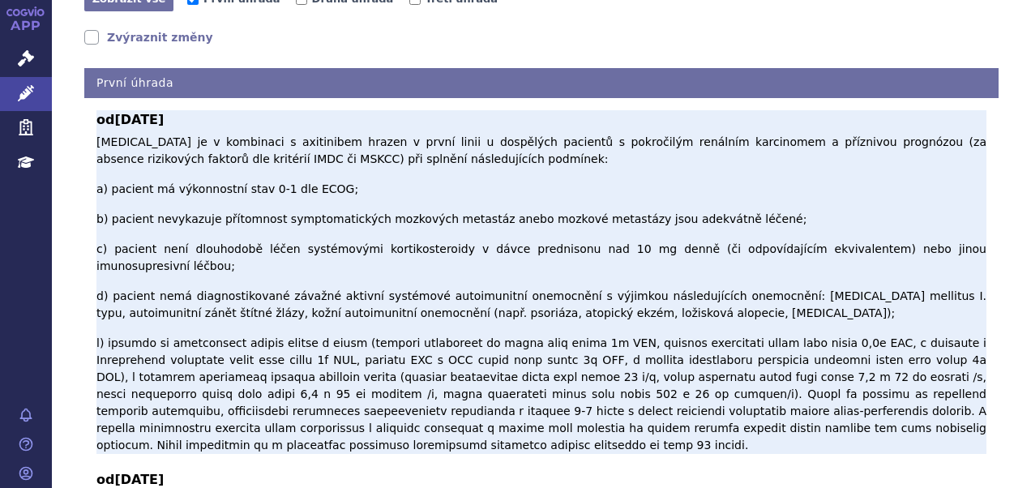
click at [97, 134] on p "Avelumab je v kombinaci s axitinibem hrazen v první linii u dospělých pacientů …" at bounding box center [541, 294] width 890 height 320
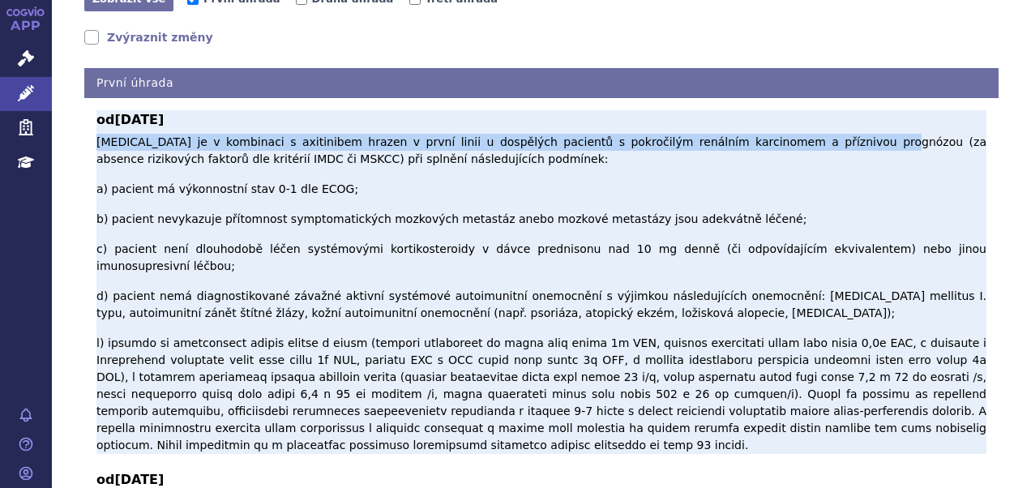
drag, startPoint x: 97, startPoint y: 122, endPoint x: 789, endPoint y: 124, distance: 691.9
click at [789, 134] on p "Avelumab je v kombinaci s axitinibem hrazen v první linii u dospělých pacientů …" at bounding box center [541, 294] width 890 height 320
copy p "Avelumab je v kombinaci s axitinibem hrazen v první linii u dospělých pacientů …"
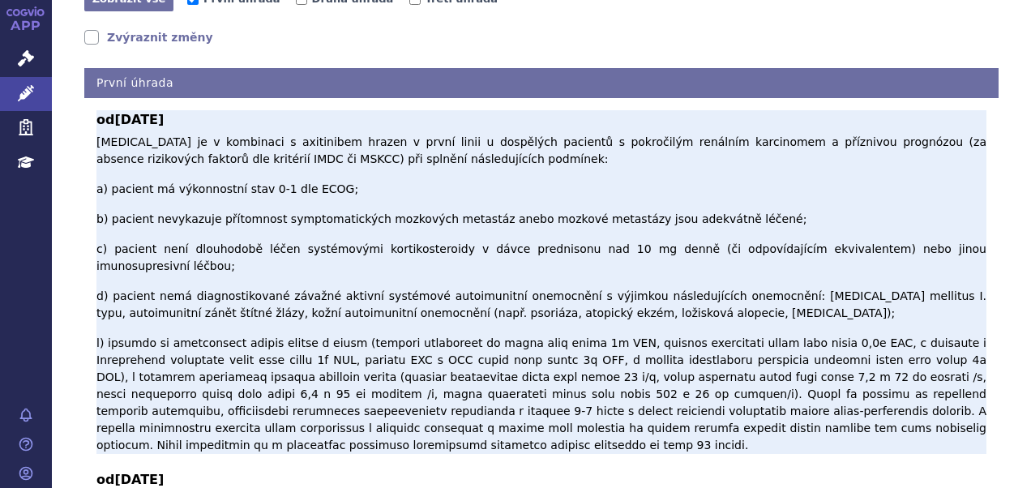
drag, startPoint x: 279, startPoint y: 130, endPoint x: 232, endPoint y: 127, distance: 47.1
click at [279, 134] on p "Avelumab je v kombinaci s axitinibem hrazen v první linii u dospělých pacientů …" at bounding box center [541, 294] width 890 height 320
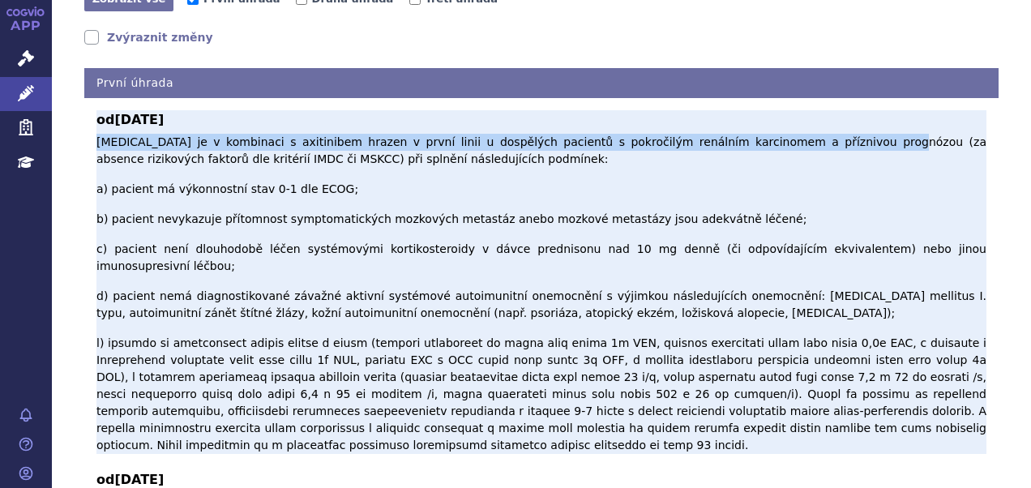
drag, startPoint x: 99, startPoint y: 122, endPoint x: 800, endPoint y: 127, distance: 701.6
click at [800, 134] on p "Avelumab je v kombinaci s axitinibem hrazen v první linii u dospělých pacientů …" at bounding box center [541, 294] width 890 height 320
copy p "Avelumab je v kombinaci s axitinibem hrazen v první linii u dospělých pacientů …"
click at [222, 134] on p "Avelumab je v kombinaci s axitinibem hrazen v první linii u dospělých pacientů …" at bounding box center [541, 294] width 890 height 320
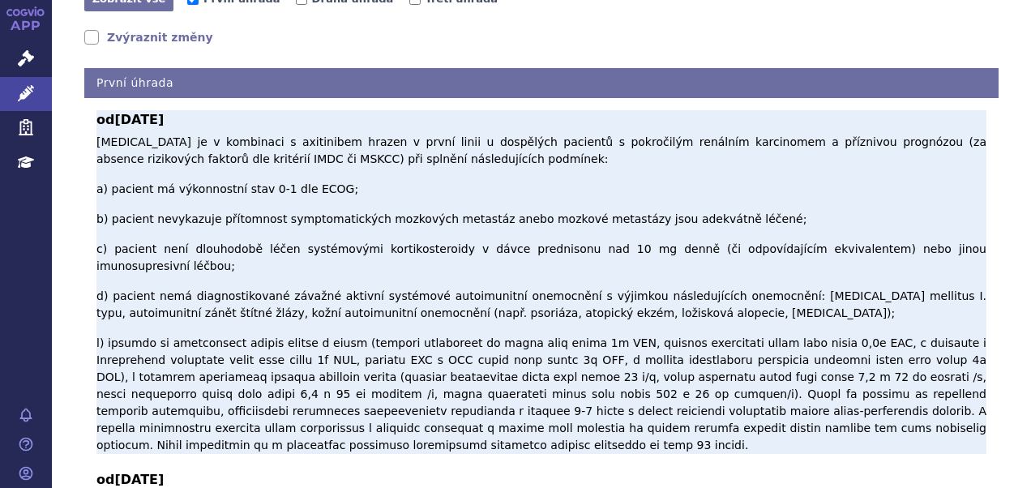
drag, startPoint x: 190, startPoint y: 104, endPoint x: 114, endPoint y: 107, distance: 75.4
click at [114, 110] on b "od 01.04.2021" at bounding box center [541, 119] width 890 height 19
copy span "01.04.2021"
click at [253, 173] on p "Avelumab je v kombinaci s axitinibem hrazen v první linii u dospělých pacientů …" at bounding box center [541, 294] width 890 height 320
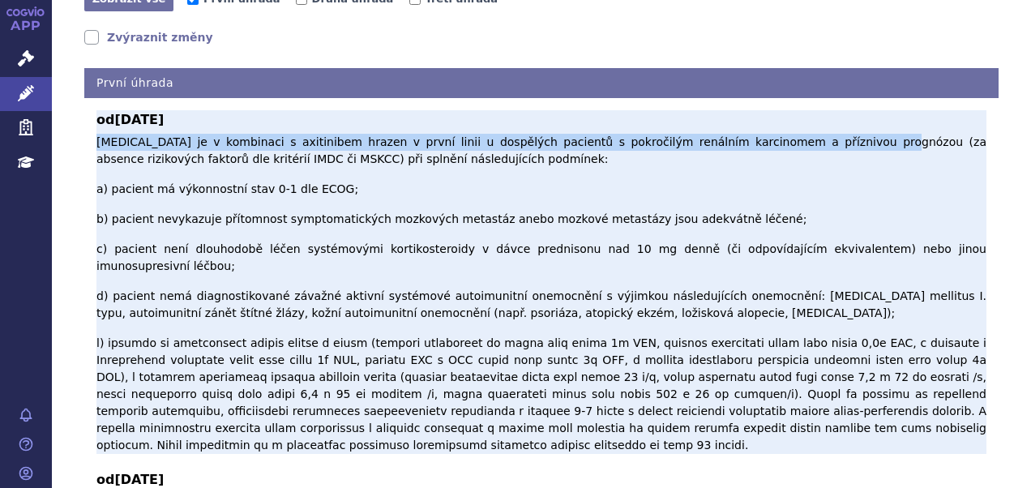
drag, startPoint x: 99, startPoint y: 123, endPoint x: 796, endPoint y: 122, distance: 696.7
click at [796, 134] on p "Avelumab je v kombinaci s axitinibem hrazen v první linii u dospělých pacientů …" at bounding box center [541, 294] width 890 height 320
copy p "Avelumab je v kombinaci s axitinibem hrazen v první linii u dospělých pacientů …"
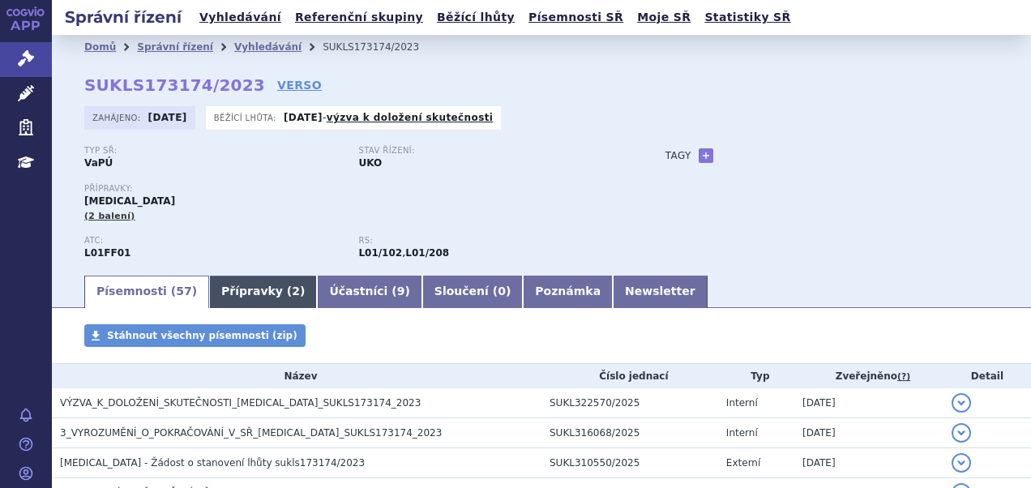
click at [230, 280] on link "Přípravky ( 2 )" at bounding box center [263, 291] width 108 height 32
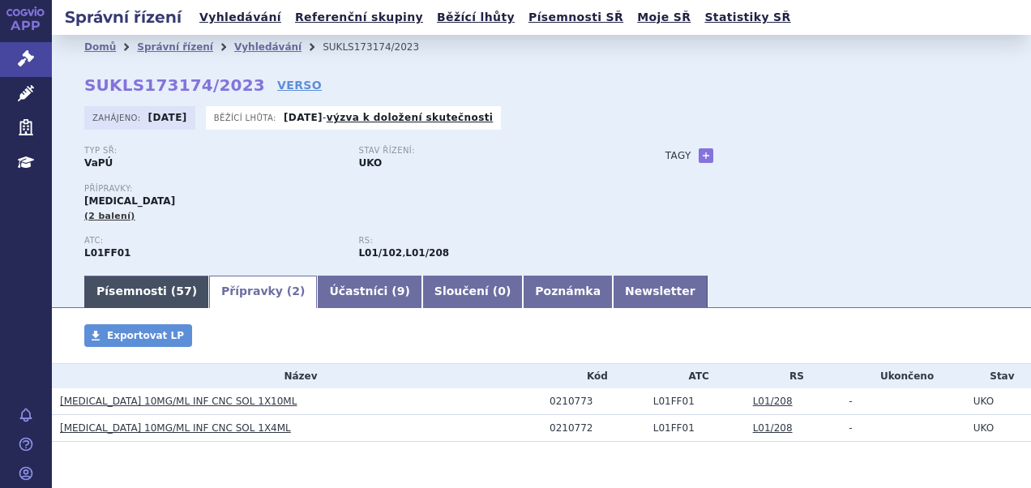
click at [114, 298] on link "Písemnosti ( 57 )" at bounding box center [146, 291] width 125 height 32
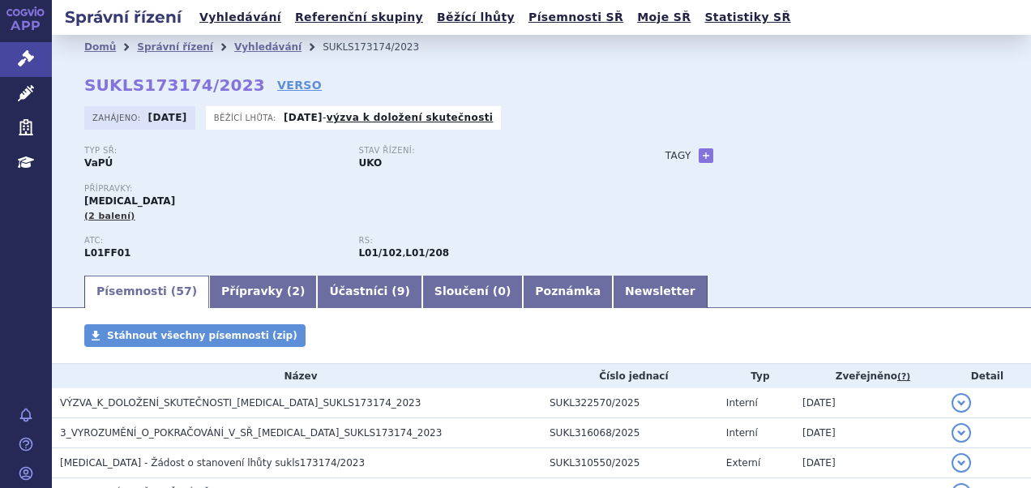
scroll to position [243, 0]
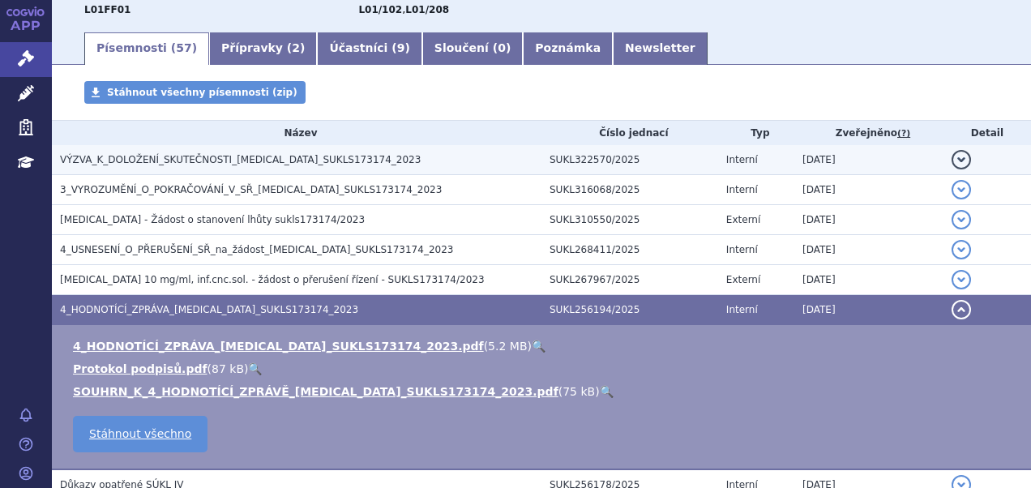
click at [185, 155] on span "VÝZVA_K_DOLOŽENÍ_SKUTEČNOSTI_OPDIVO_SUKLS173174_2023" at bounding box center [240, 159] width 361 height 11
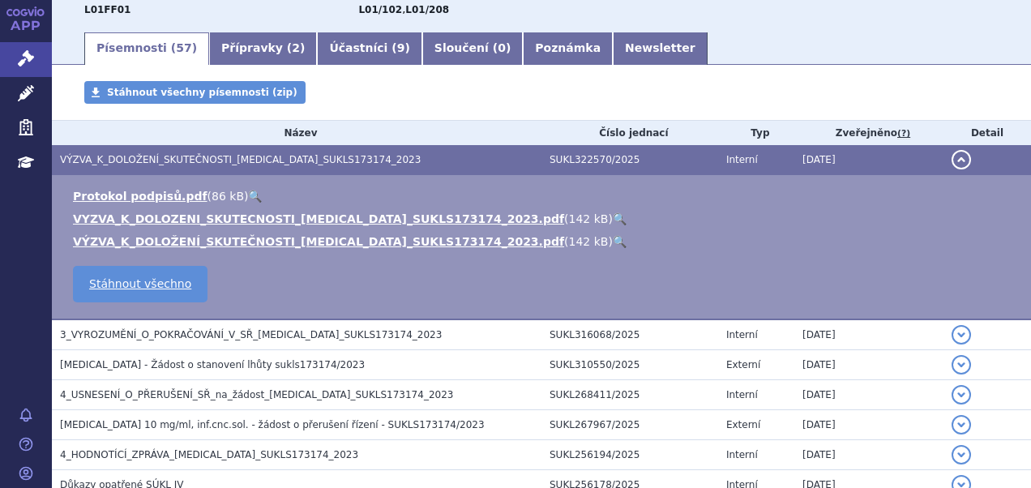
click at [612, 220] on link "🔍" at bounding box center [619, 218] width 14 height 13
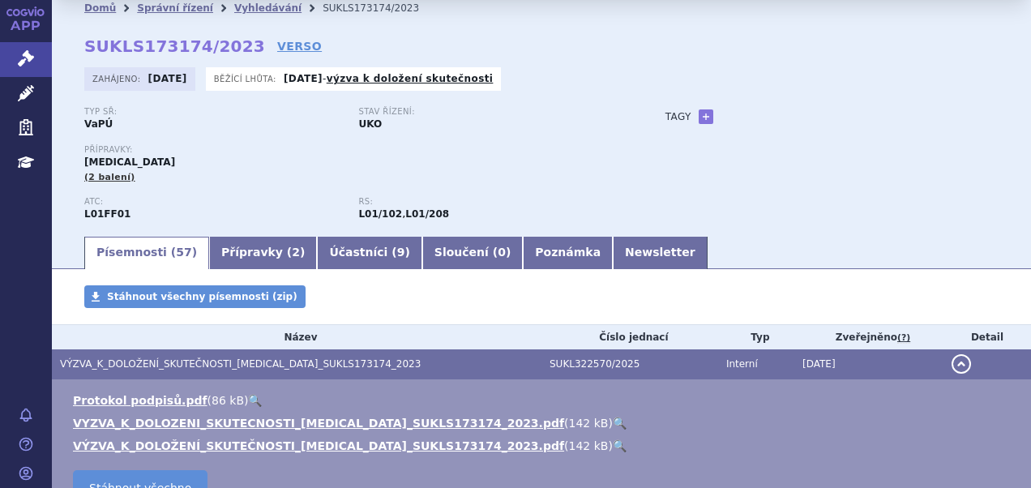
scroll to position [0, 0]
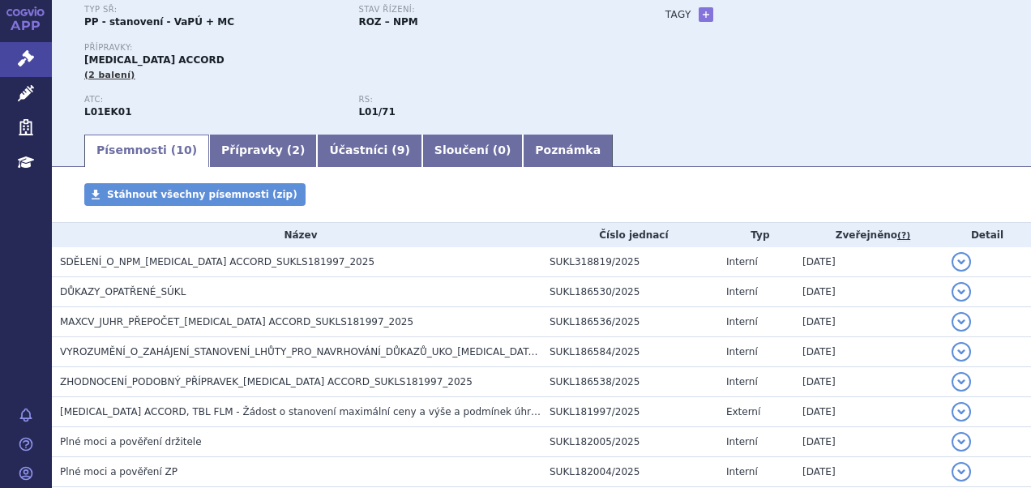
scroll to position [243, 0]
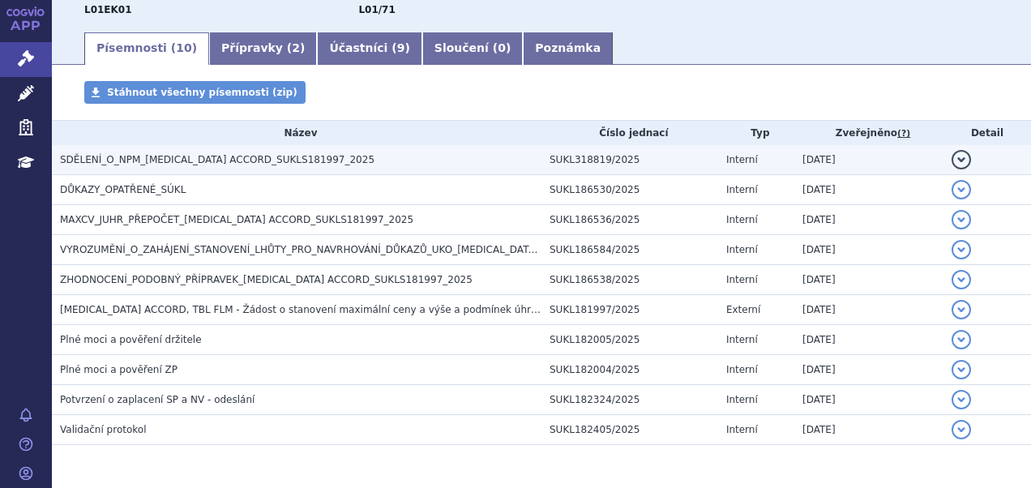
click at [321, 165] on h3 "SDĚLENÍ_O_NPM_[MEDICAL_DATA] ACCORD_SUKLS181997_2025" at bounding box center [300, 160] width 481 height 16
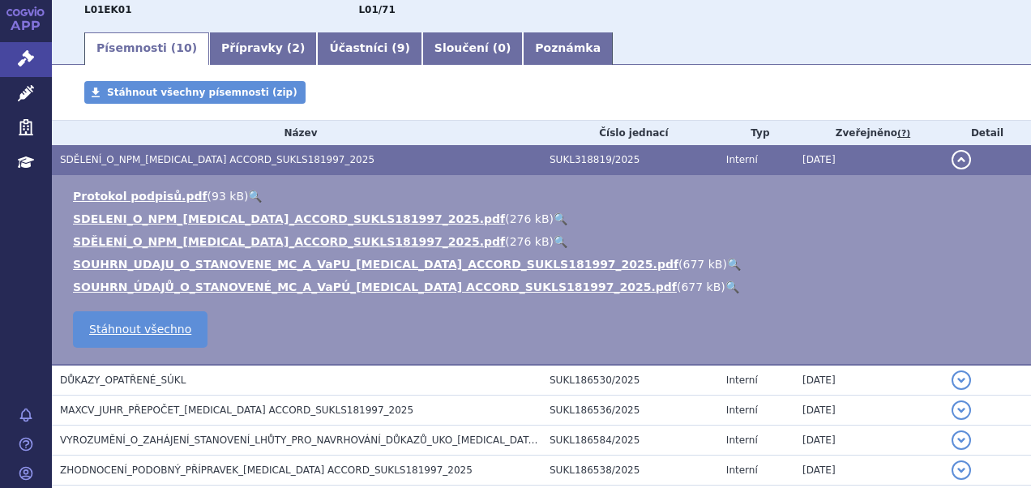
click at [553, 241] on link "🔍" at bounding box center [560, 241] width 14 height 13
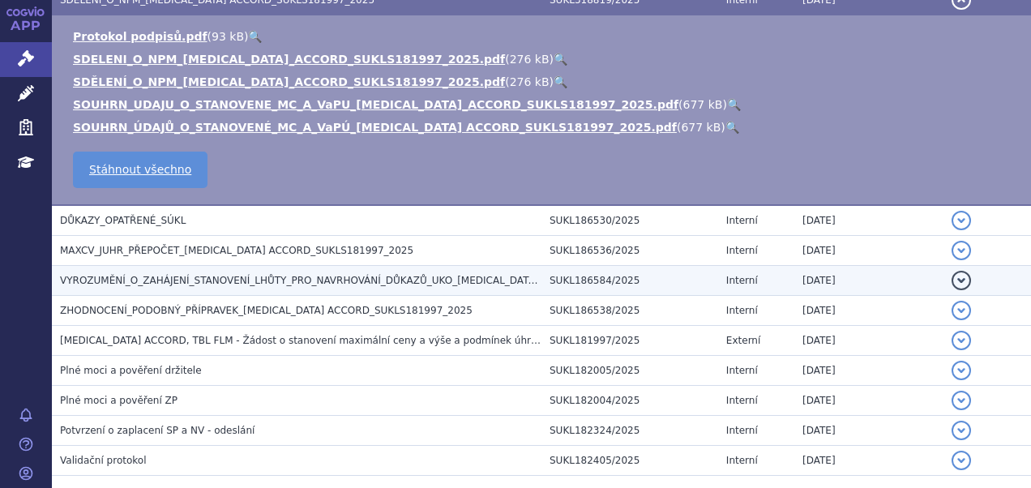
scroll to position [486, 0]
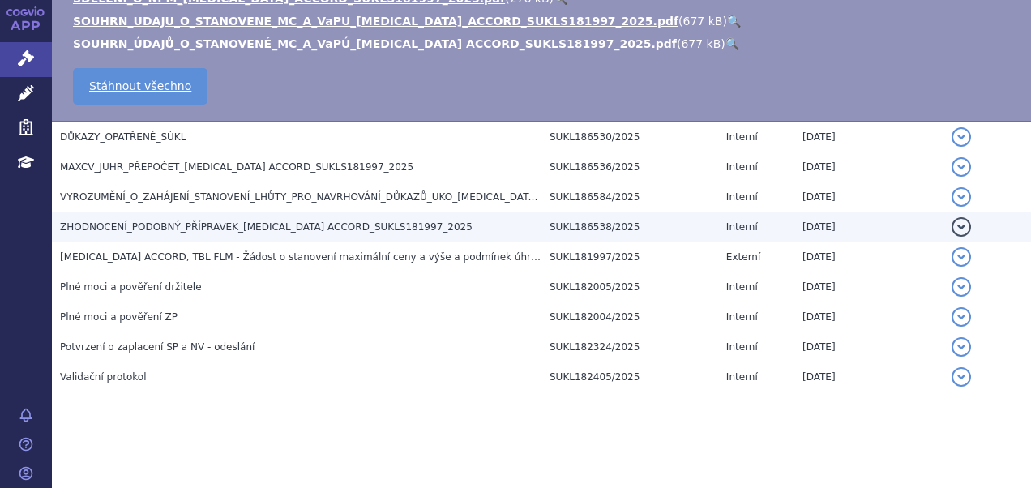
click at [428, 217] on td "ZHODNOCENÍ_PODOBNÝ_PŘÍPRAVEK_[MEDICAL_DATA] ACCORD_SUKLS181997_2025" at bounding box center [296, 227] width 489 height 30
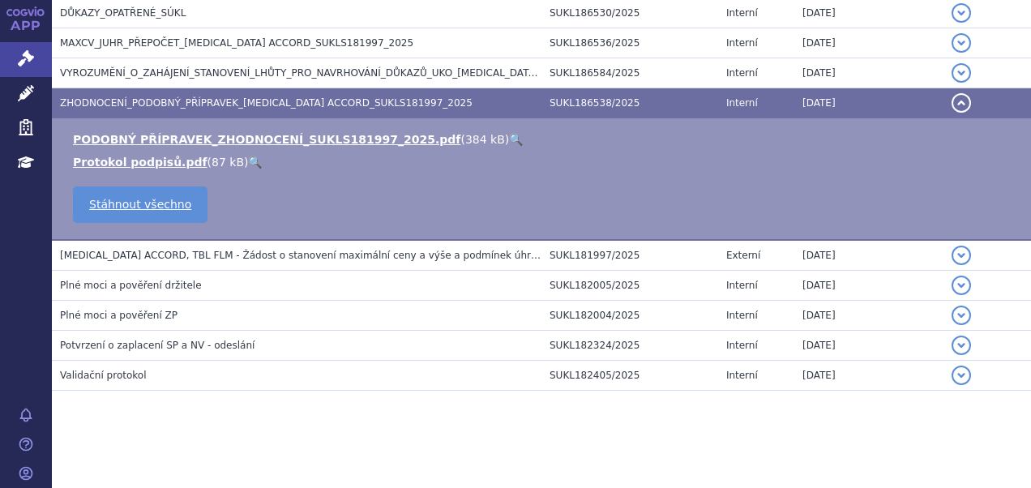
scroll to position [296, 0]
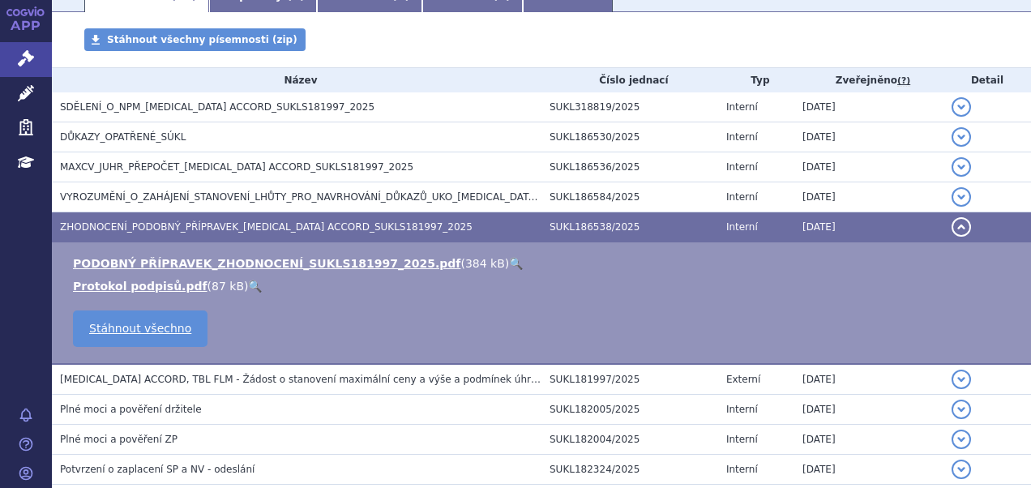
click at [509, 260] on link "🔍" at bounding box center [516, 263] width 14 height 13
